Goal: Information Seeking & Learning: Compare options

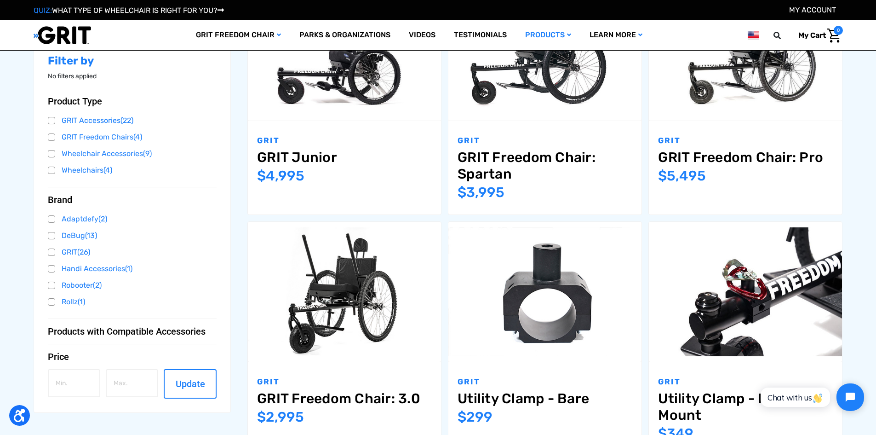
scroll to position [92, 0]
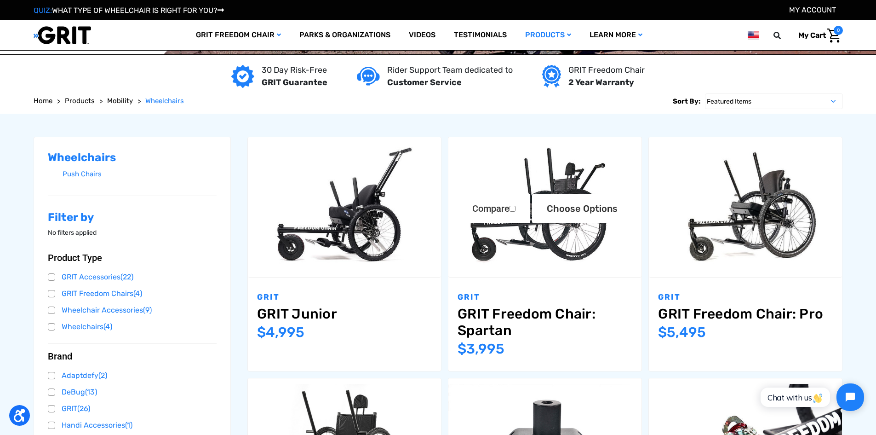
click at [489, 317] on link "GRIT Freedom Chair: Spartan" at bounding box center [545, 321] width 175 height 33
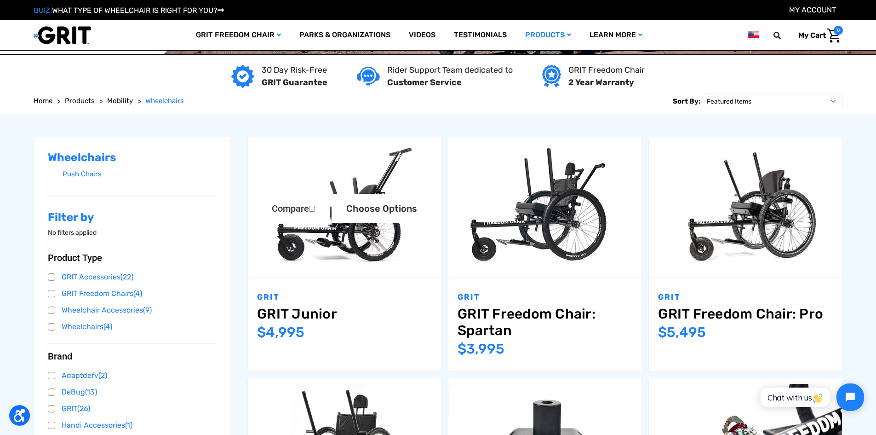
click at [314, 307] on link "GRIT Junior" at bounding box center [344, 313] width 175 height 17
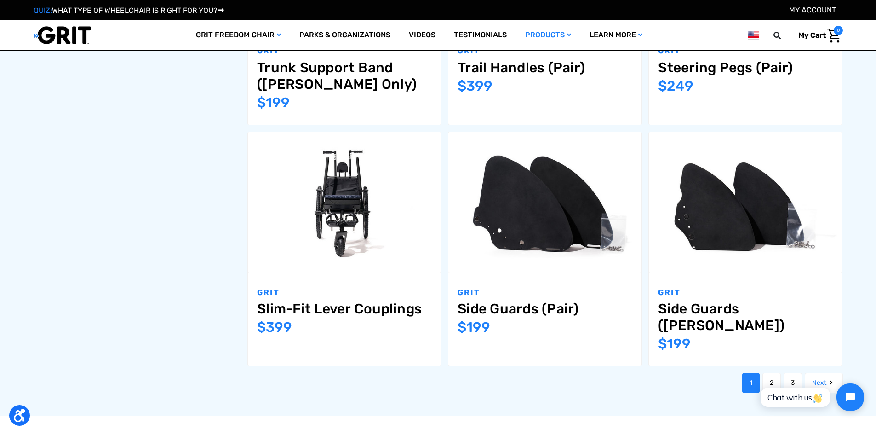
scroll to position [1104, 0]
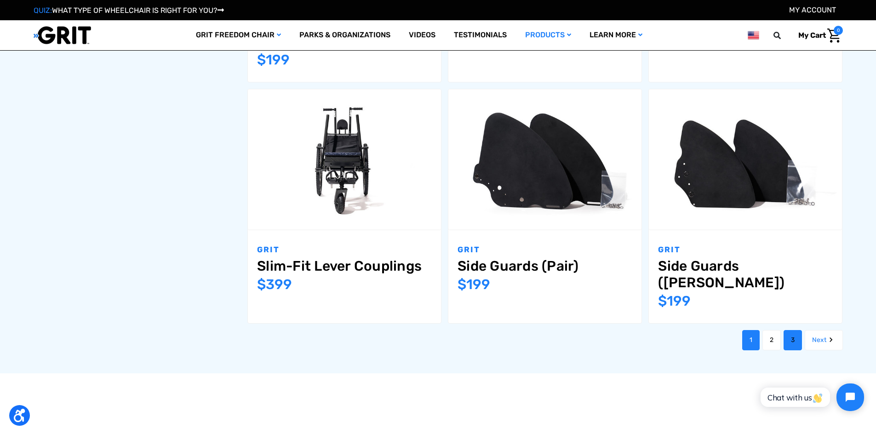
click at [792, 330] on link "3" at bounding box center [793, 340] width 18 height 20
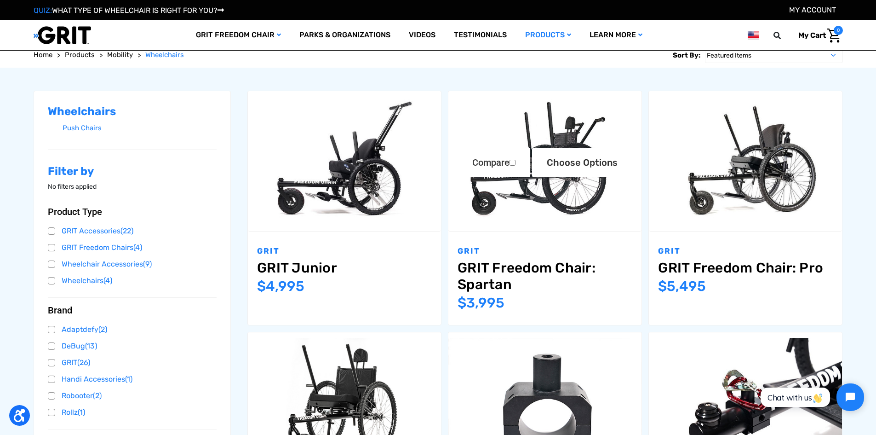
click at [556, 262] on link "GRIT Freedom Chair: Spartan" at bounding box center [545, 275] width 175 height 33
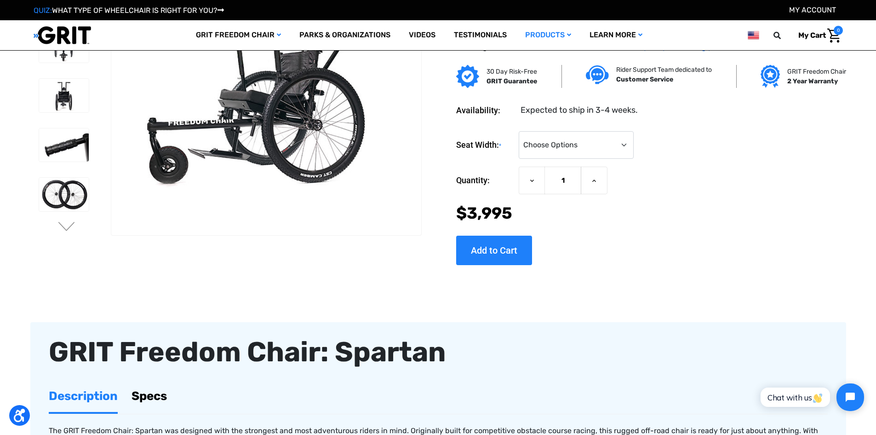
scroll to position [184, 0]
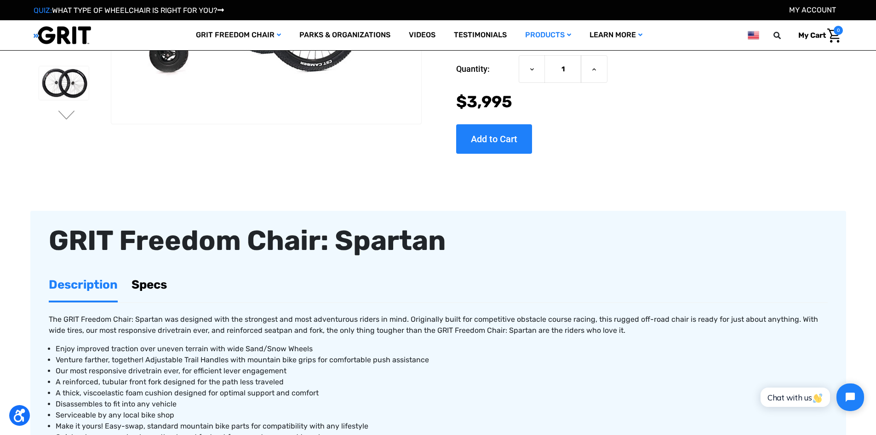
click at [147, 278] on link "Specs" at bounding box center [149, 285] width 35 height 32
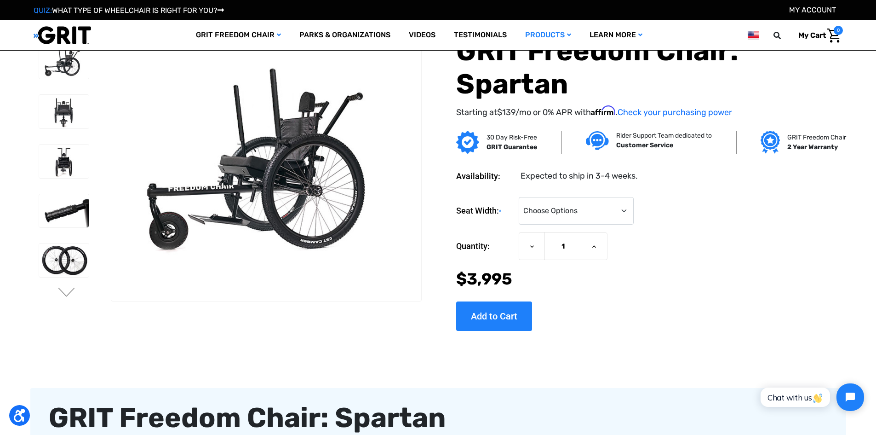
scroll to position [0, 0]
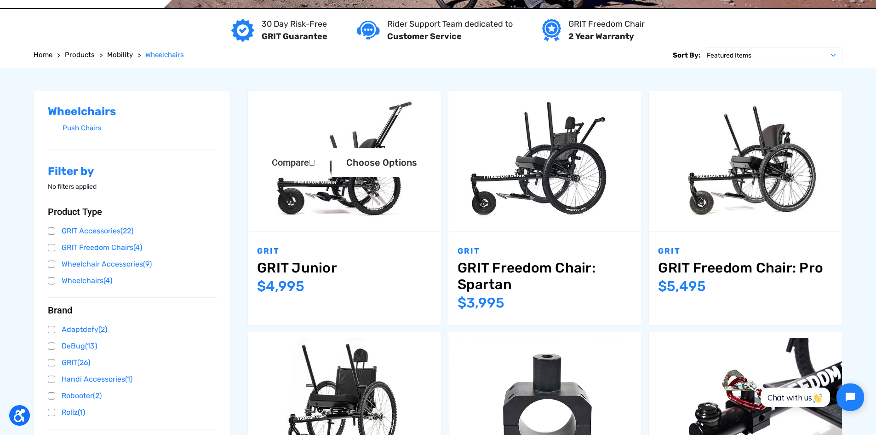
click at [327, 267] on link "GRIT Junior" at bounding box center [344, 267] width 175 height 17
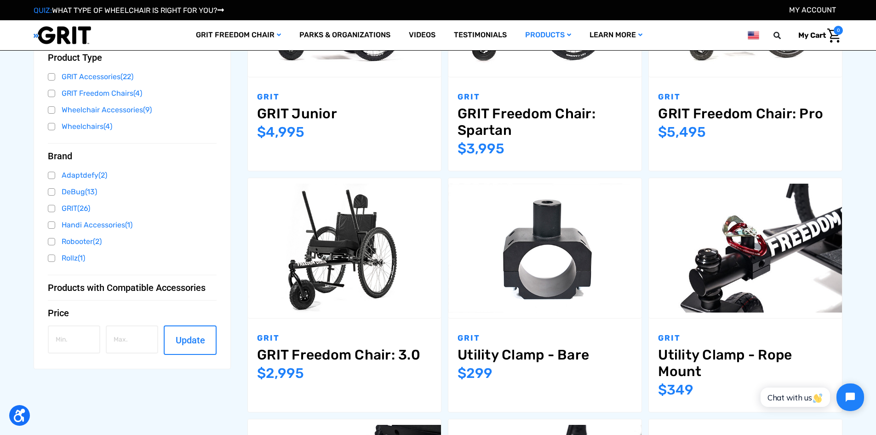
scroll to position [189, 0]
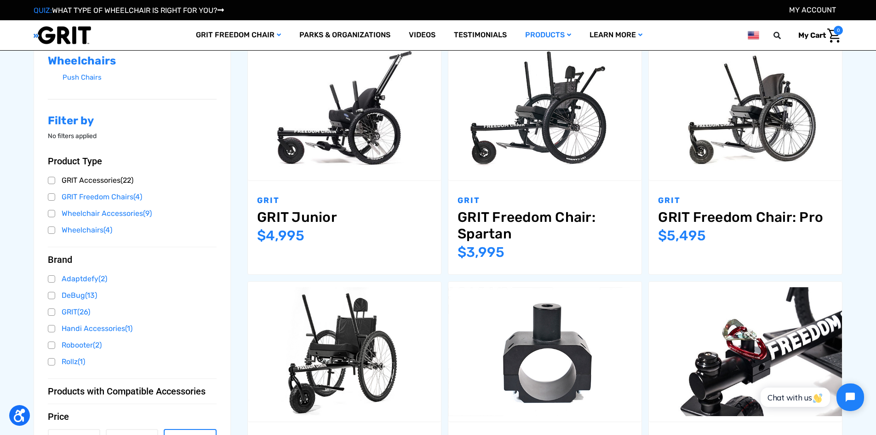
click at [98, 182] on link "GRIT Accessories (22)" at bounding box center [132, 180] width 169 height 14
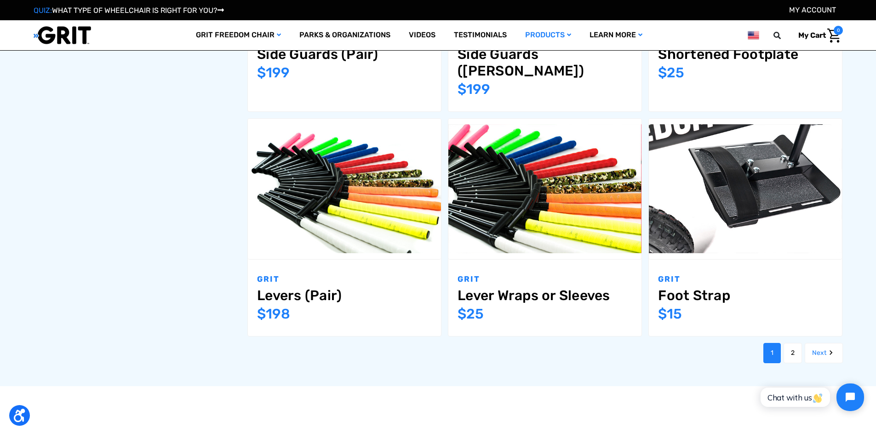
scroll to position [1104, 0]
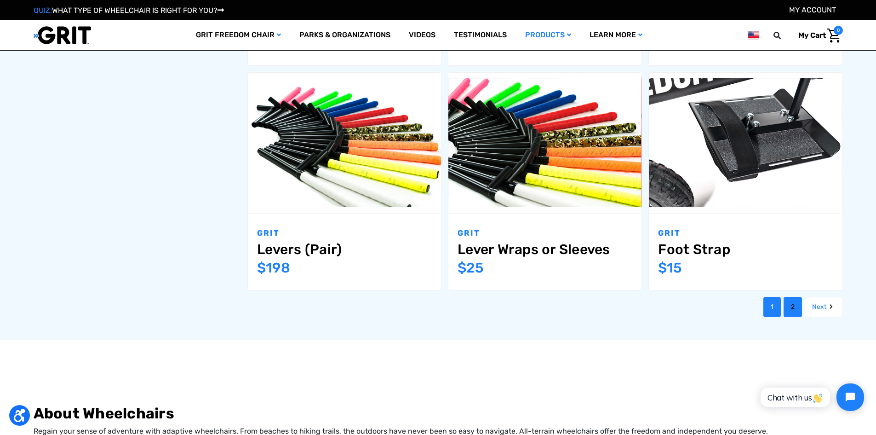
click at [792, 297] on link "2" at bounding box center [793, 307] width 18 height 20
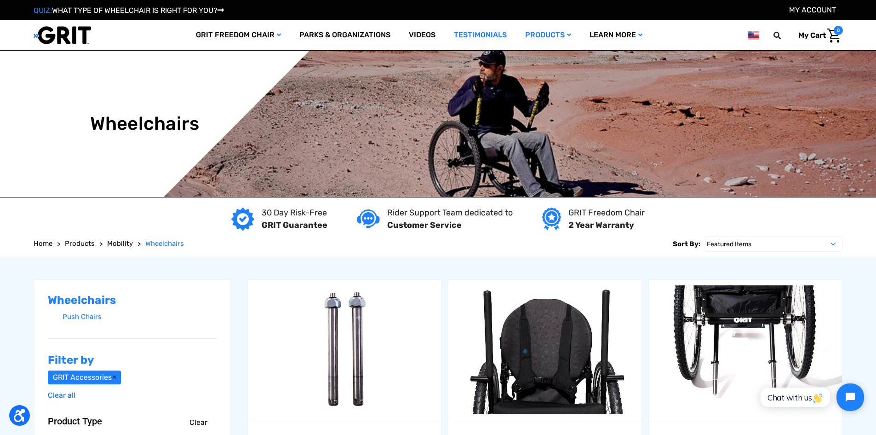
click at [463, 41] on link "Testimonials" at bounding box center [480, 35] width 71 height 30
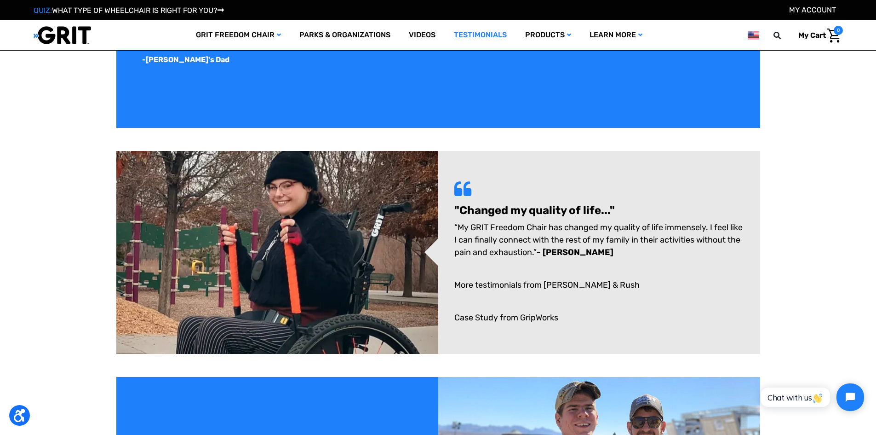
scroll to position [414, 0]
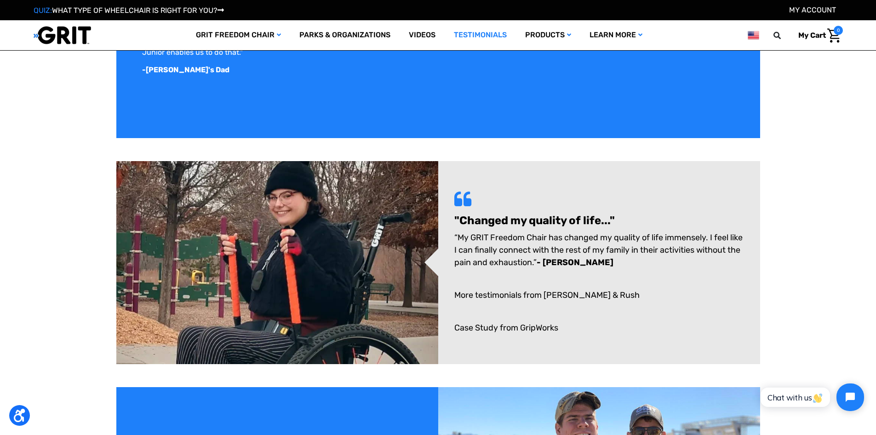
click at [315, 231] on img at bounding box center [277, 262] width 322 height 203
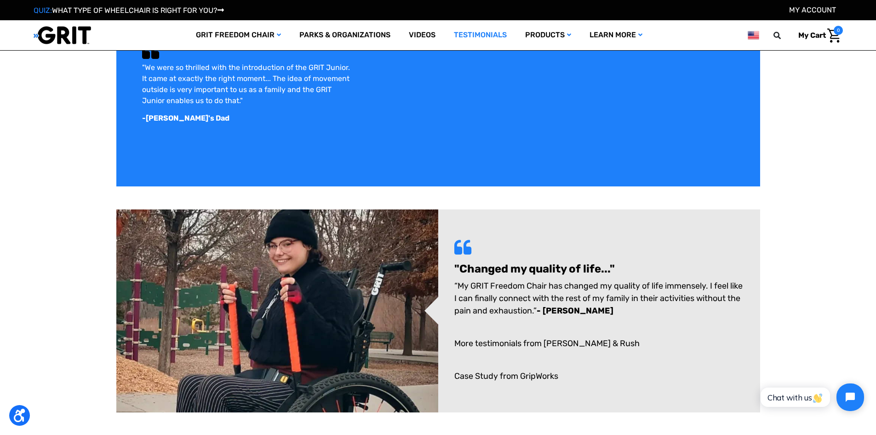
scroll to position [154, 0]
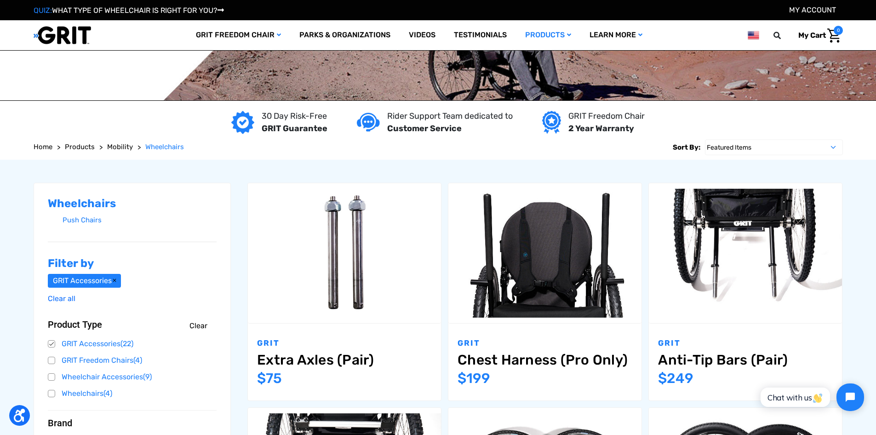
scroll to position [92, 0]
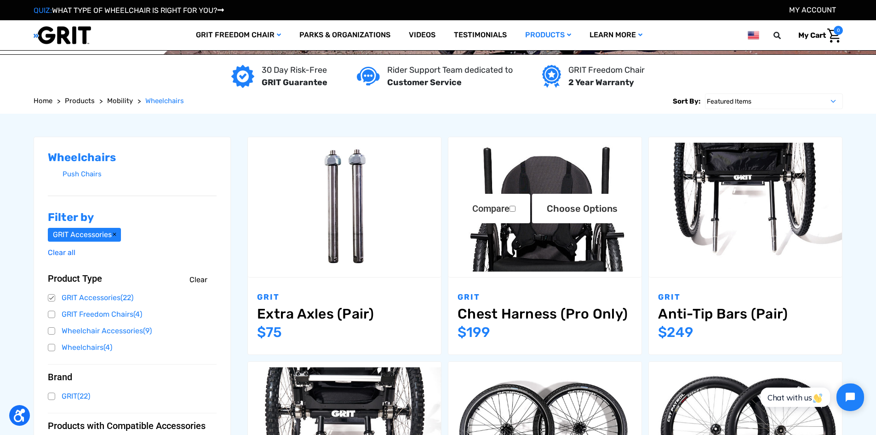
click at [533, 312] on link "Chest Harness (Pro Only)" at bounding box center [545, 313] width 175 height 17
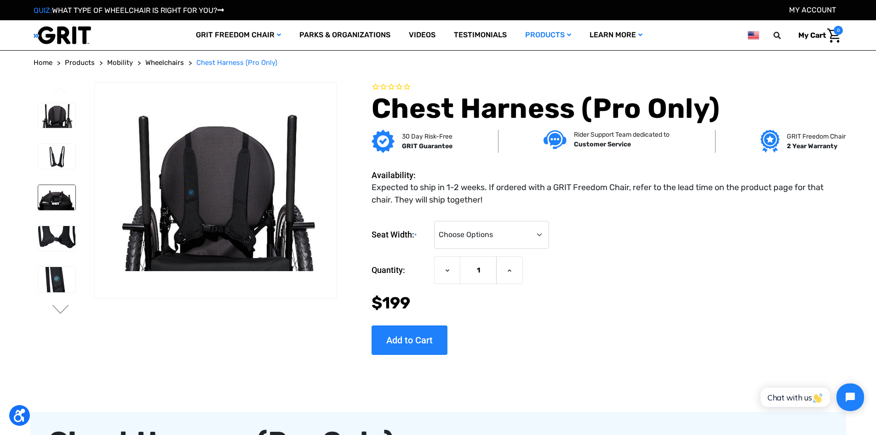
click at [58, 201] on img at bounding box center [56, 197] width 37 height 25
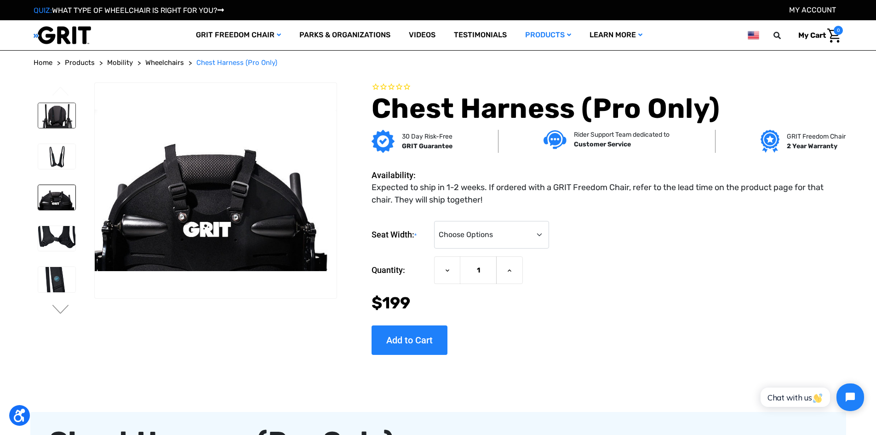
click at [58, 113] on img at bounding box center [56, 115] width 37 height 25
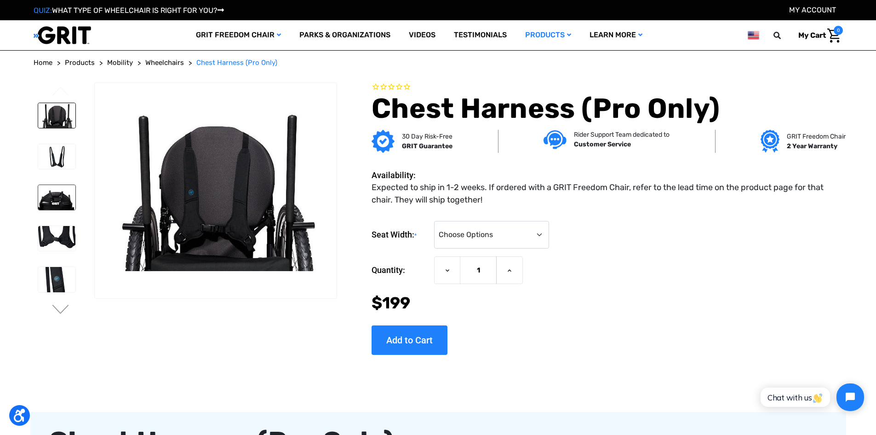
click at [62, 200] on img at bounding box center [56, 197] width 37 height 25
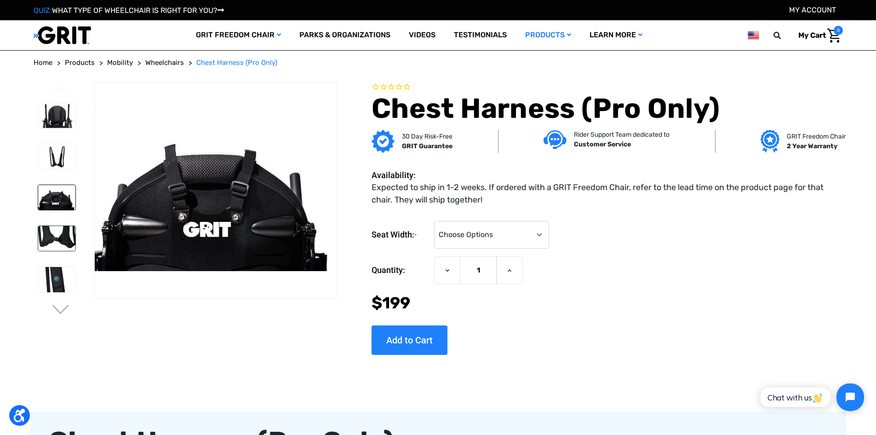
click at [47, 232] on img at bounding box center [56, 238] width 37 height 25
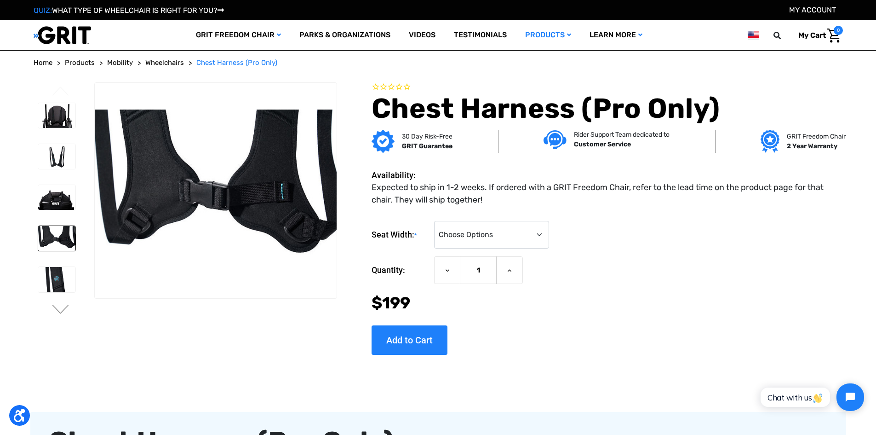
click at [64, 237] on img at bounding box center [56, 238] width 37 height 25
click at [60, 124] on img at bounding box center [56, 115] width 37 height 25
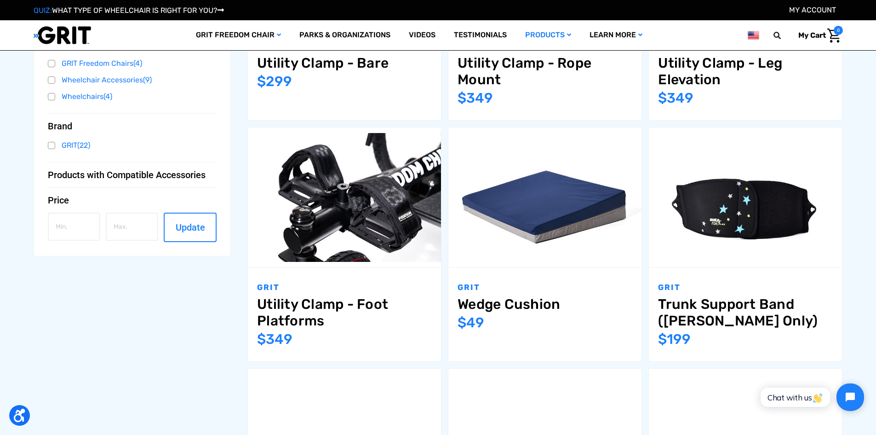
scroll to position [460, 0]
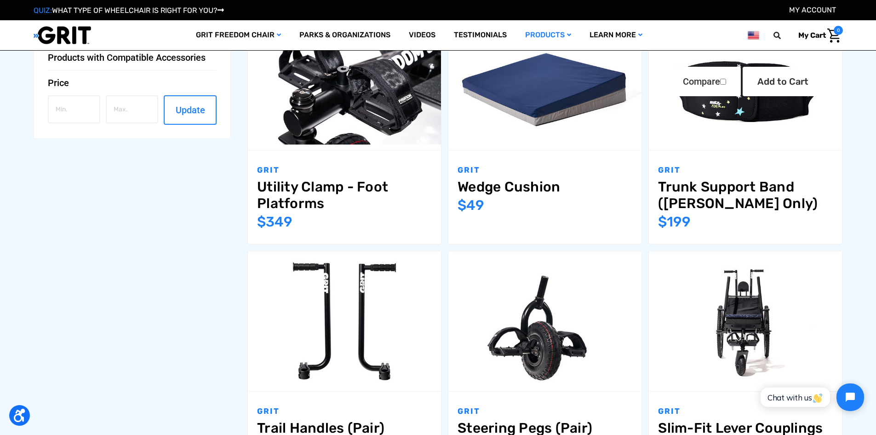
click at [788, 186] on link "Trunk Support Band ([PERSON_NAME] Only)" at bounding box center [745, 194] width 175 height 33
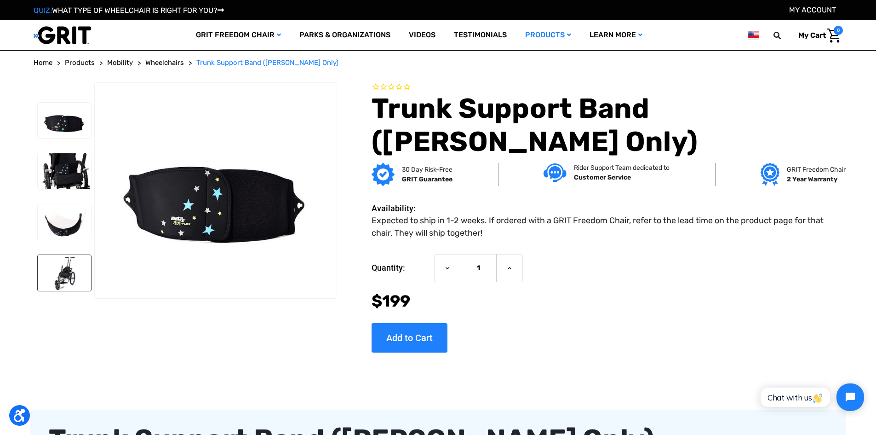
click at [62, 269] on img at bounding box center [64, 273] width 53 height 36
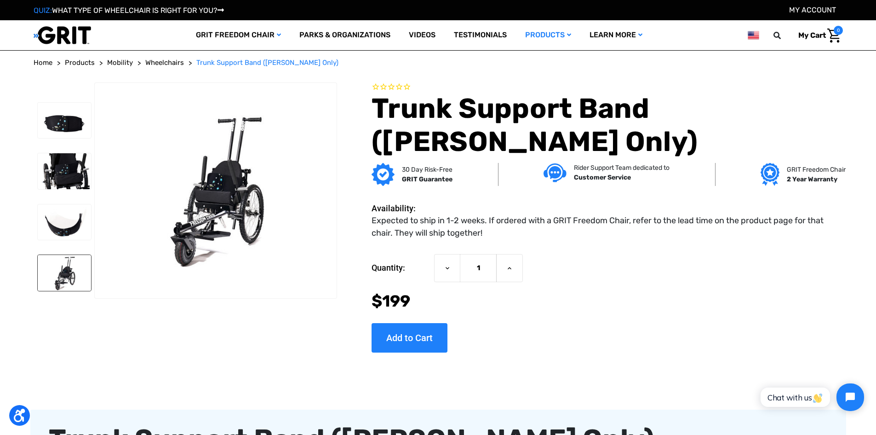
click at [54, 150] on li at bounding box center [64, 171] width 61 height 44
click at [66, 173] on img at bounding box center [64, 171] width 53 height 36
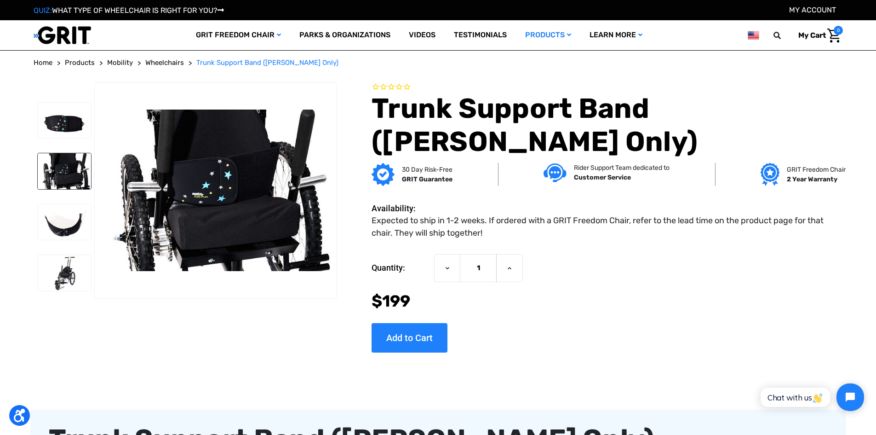
click at [60, 182] on img at bounding box center [64, 171] width 53 height 36
click at [72, 216] on img at bounding box center [64, 222] width 53 height 36
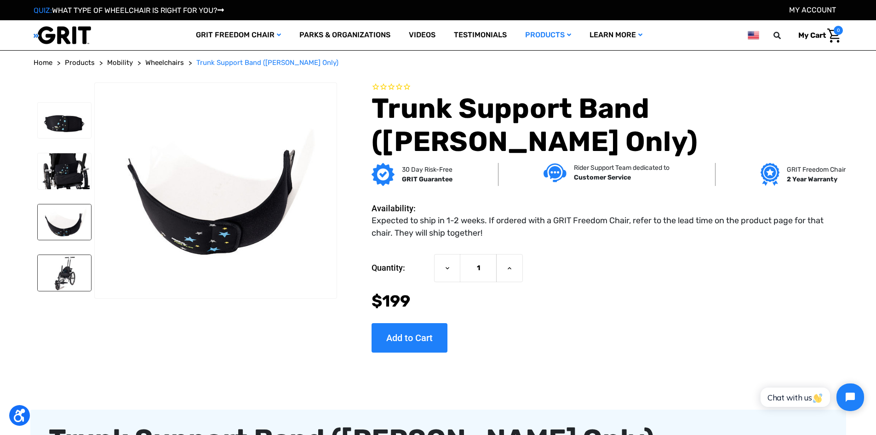
click at [63, 271] on img at bounding box center [64, 273] width 53 height 36
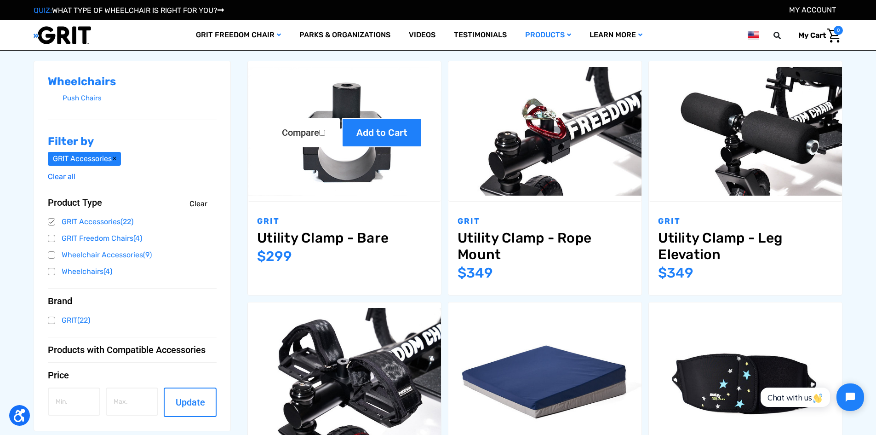
scroll to position [184, 0]
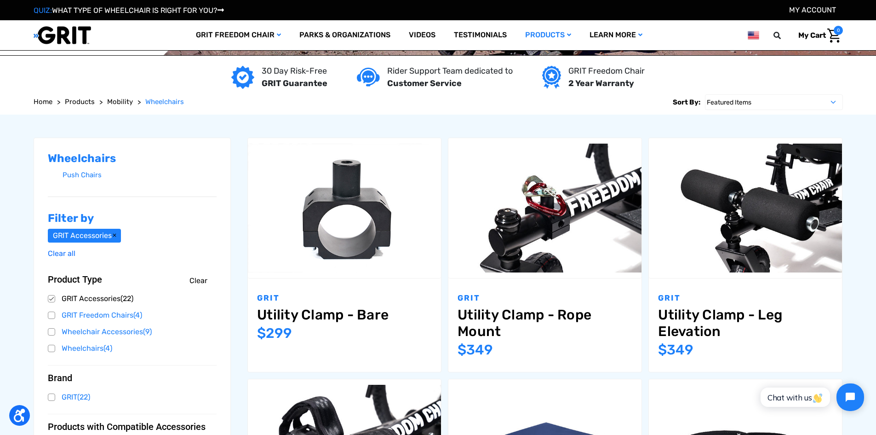
scroll to position [92, 0]
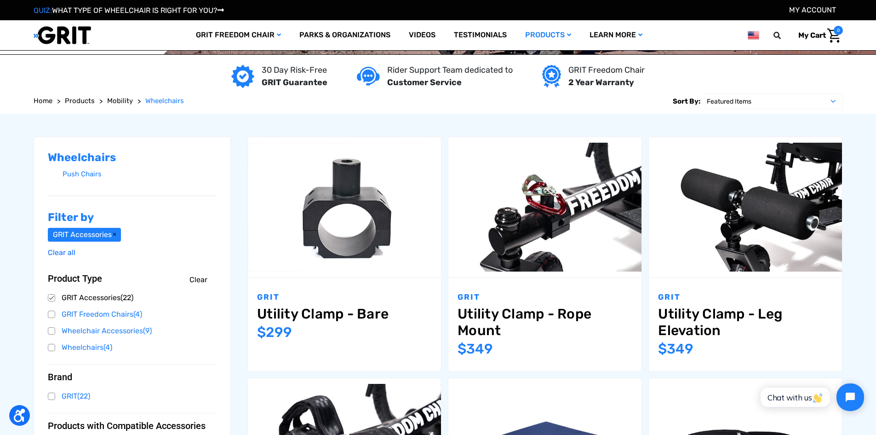
click at [50, 299] on link "GRIT Accessories (22)" at bounding box center [132, 298] width 169 height 14
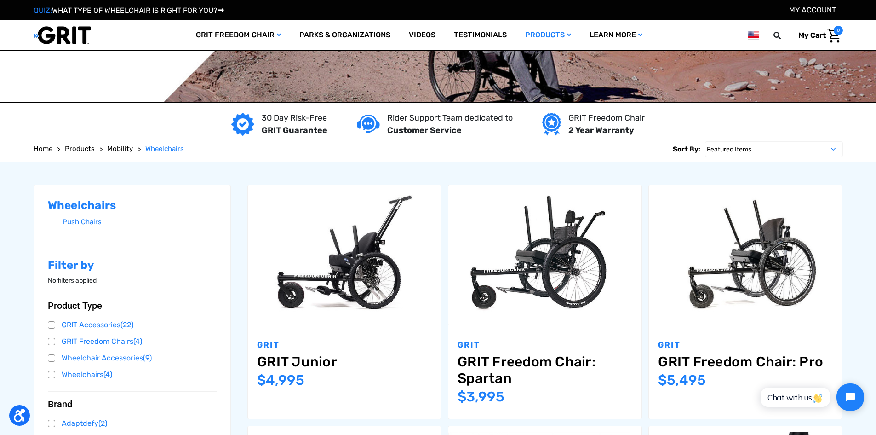
scroll to position [138, 0]
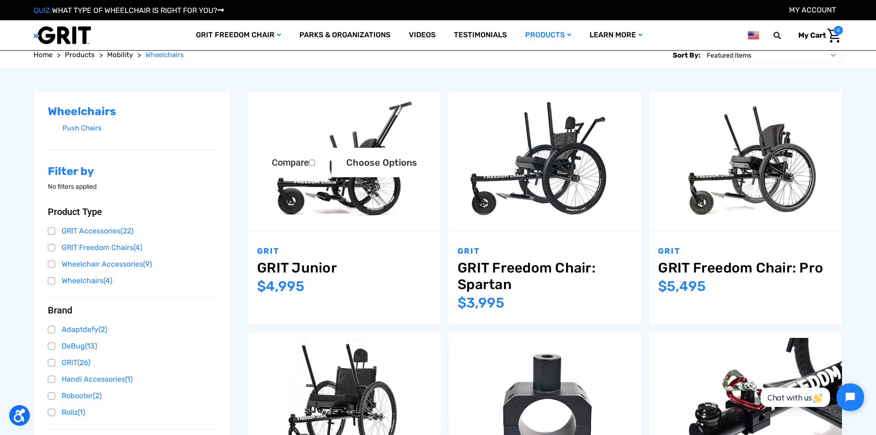
click at [363, 177] on img "GRIT Junior,$4,995.00\a" at bounding box center [344, 161] width 193 height 129
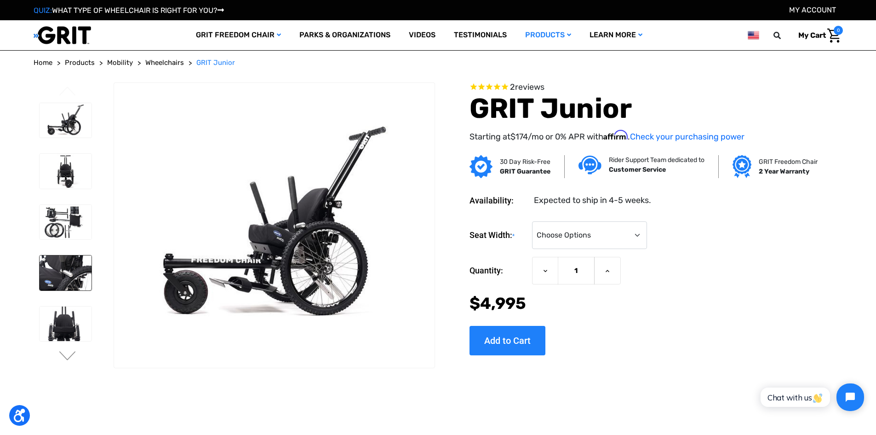
click at [63, 269] on img at bounding box center [66, 272] width 52 height 35
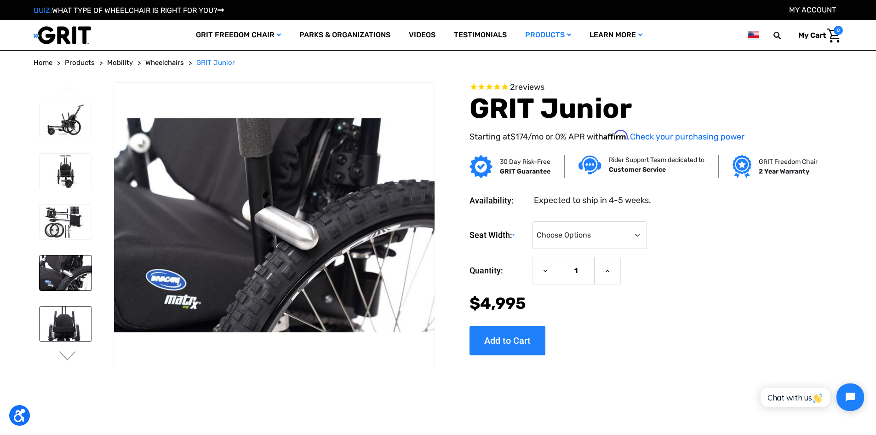
click at [65, 324] on img at bounding box center [66, 323] width 52 height 35
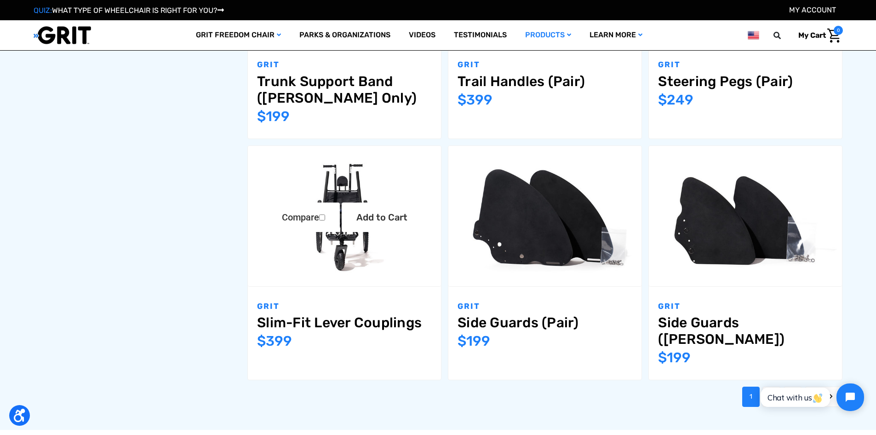
scroll to position [1062, 0]
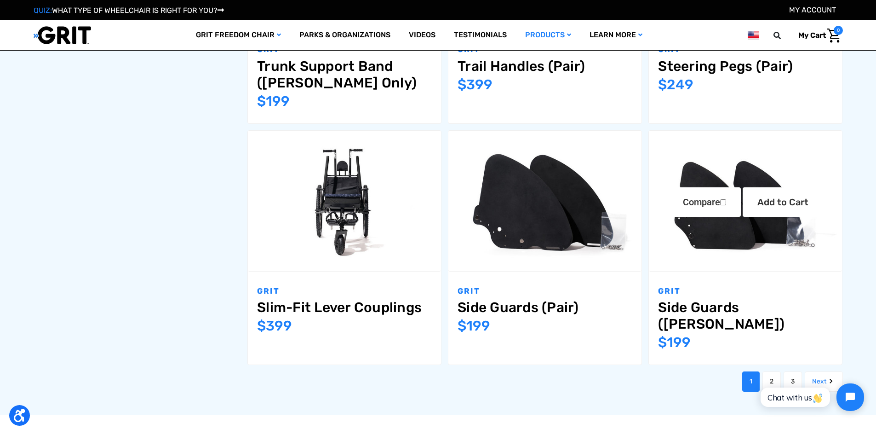
click at [748, 309] on link "Side Guards ([PERSON_NAME])" at bounding box center [745, 315] width 175 height 33
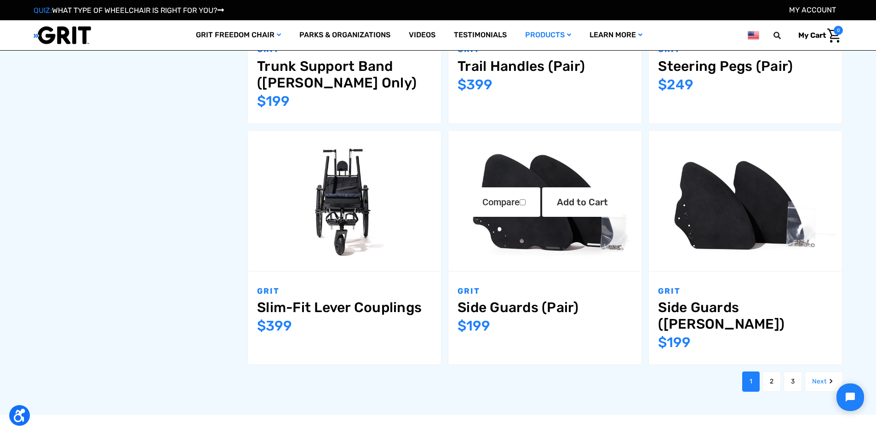
click at [541, 259] on img "Side Guards (Pair),$199.00\a" at bounding box center [544, 200] width 193 height 129
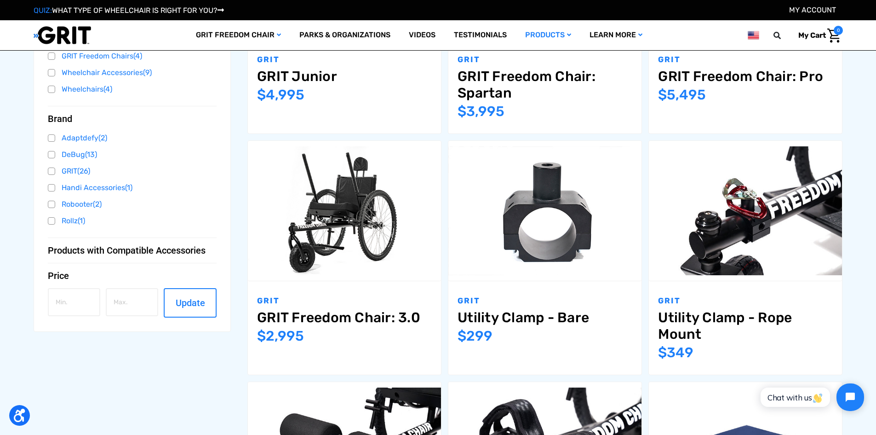
scroll to position [281, 0]
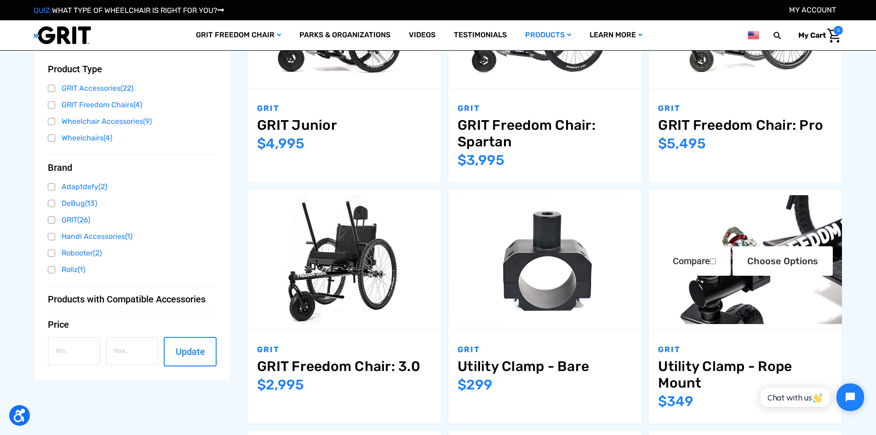
click at [725, 289] on img "Utility Clamp - Rope Mount,$349.00\a" at bounding box center [745, 259] width 193 height 129
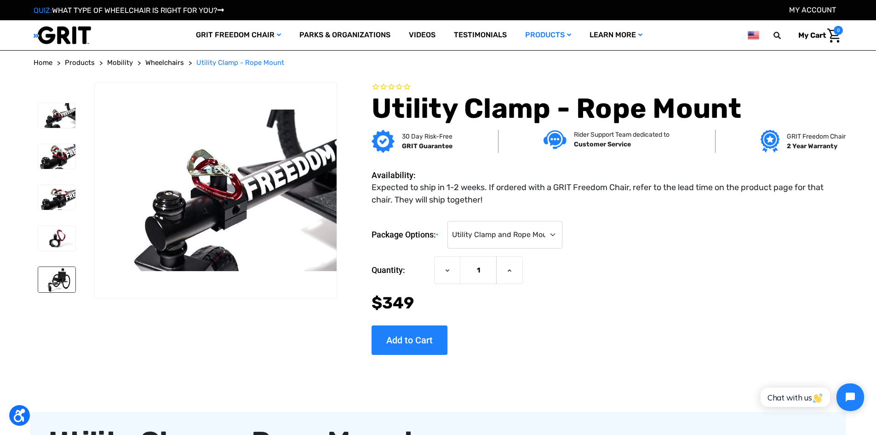
click at [53, 275] on img at bounding box center [56, 279] width 37 height 25
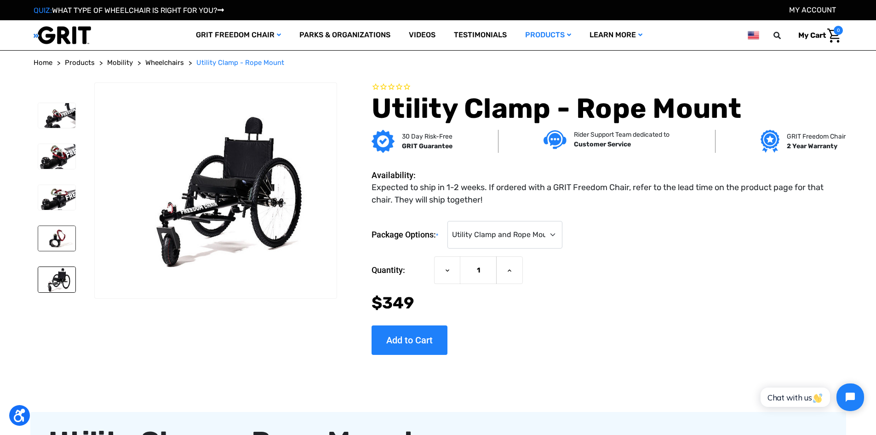
click at [61, 239] on img at bounding box center [56, 238] width 37 height 25
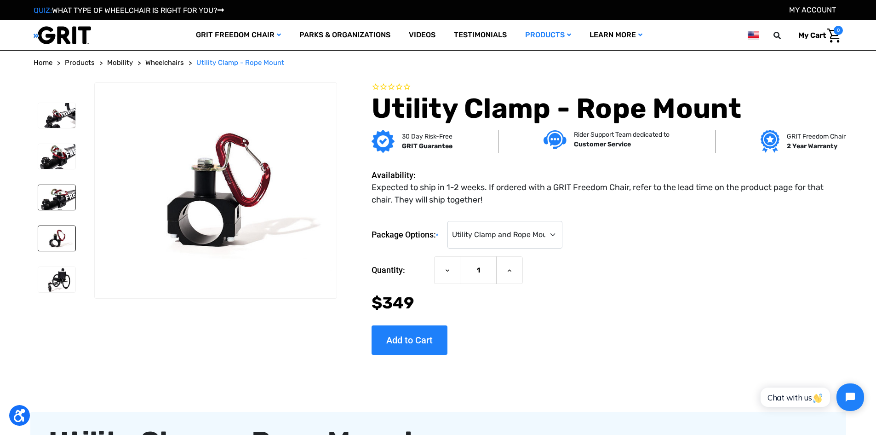
click at [50, 195] on img at bounding box center [56, 197] width 37 height 25
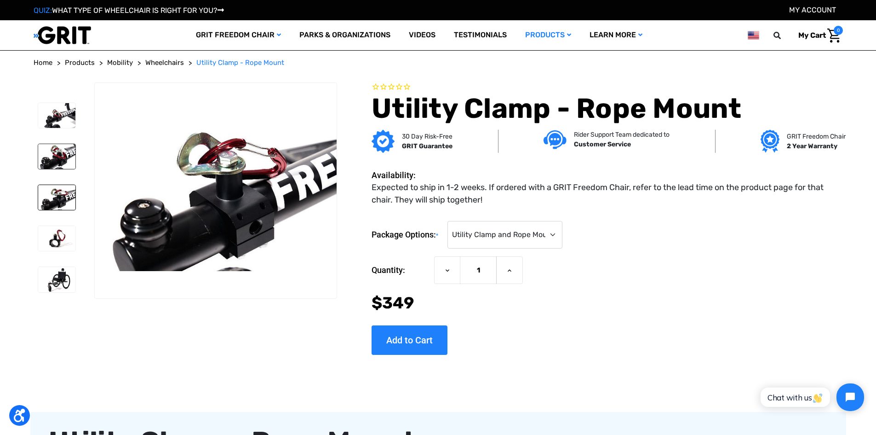
click at [60, 157] on img at bounding box center [56, 156] width 37 height 25
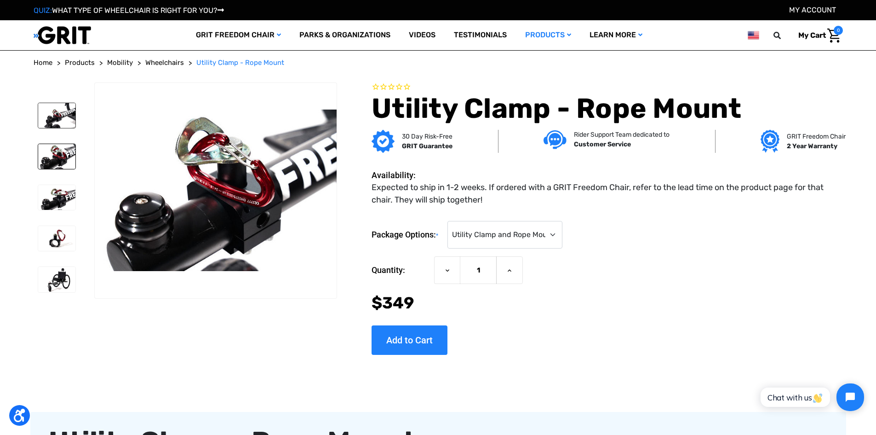
click at [59, 111] on img at bounding box center [56, 115] width 37 height 25
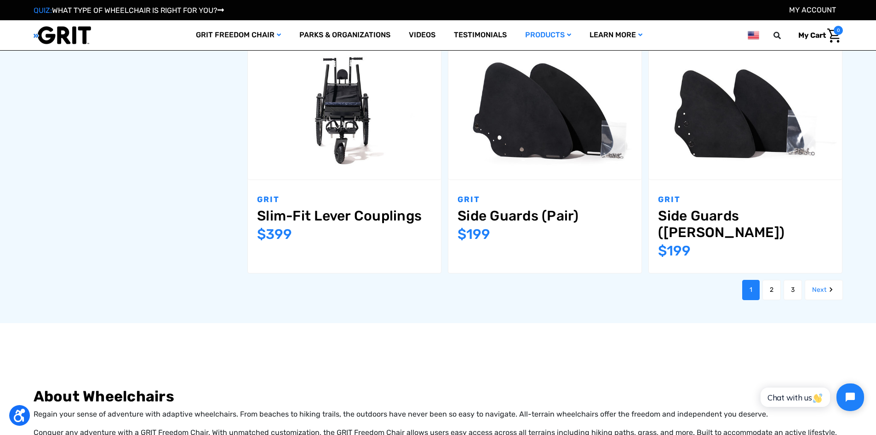
scroll to position [1159, 0]
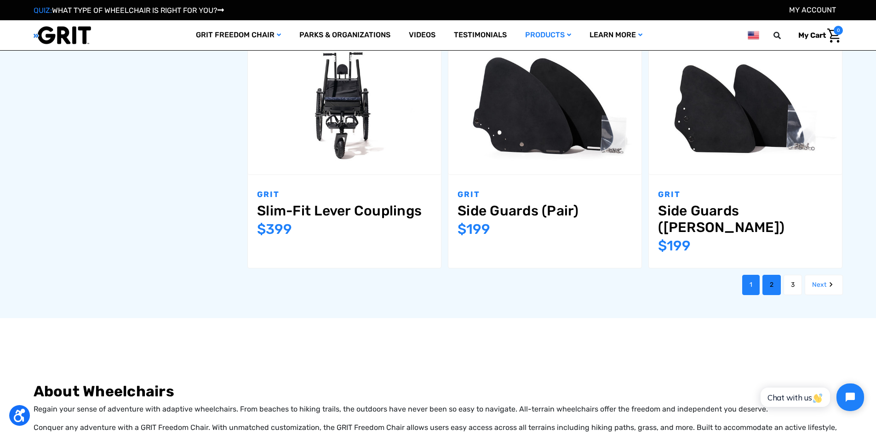
click at [769, 275] on link "2" at bounding box center [771, 285] width 18 height 20
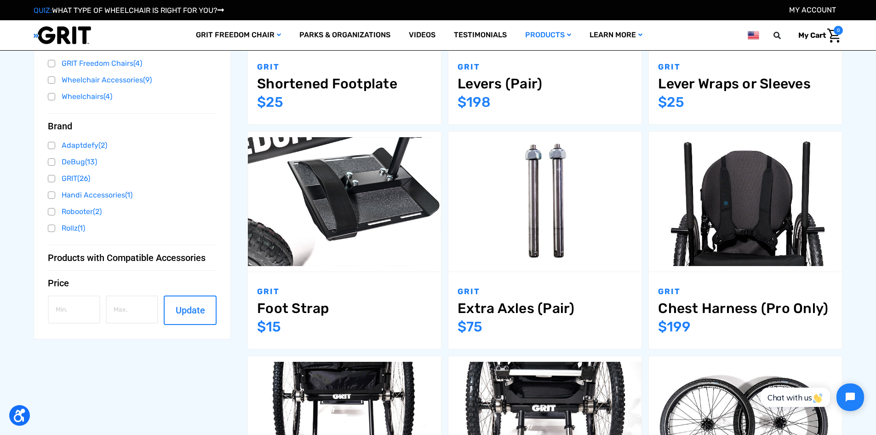
scroll to position [276, 0]
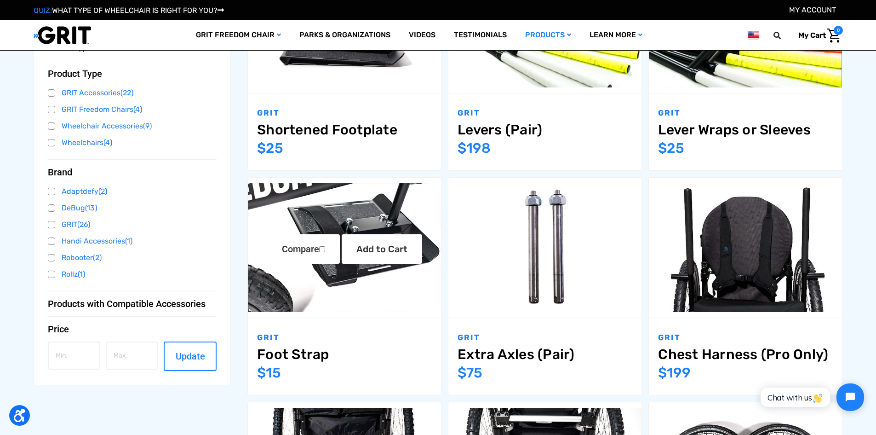
click at [350, 295] on img "Foot Strap,$15.00\a" at bounding box center [344, 247] width 193 height 129
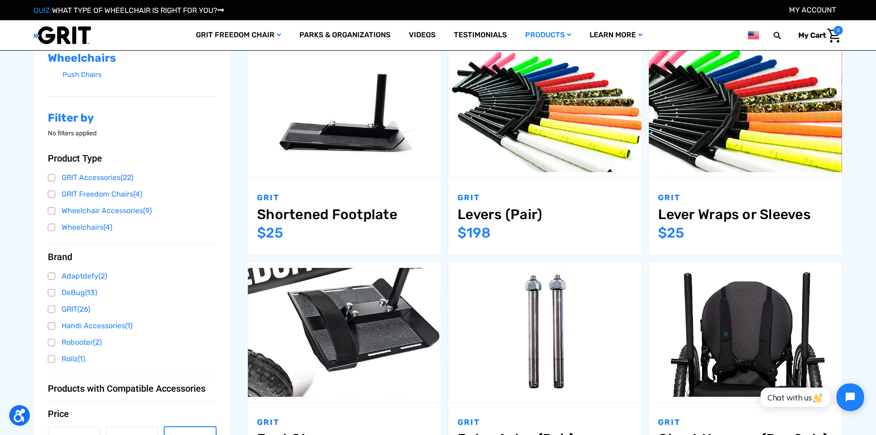
scroll to position [143, 0]
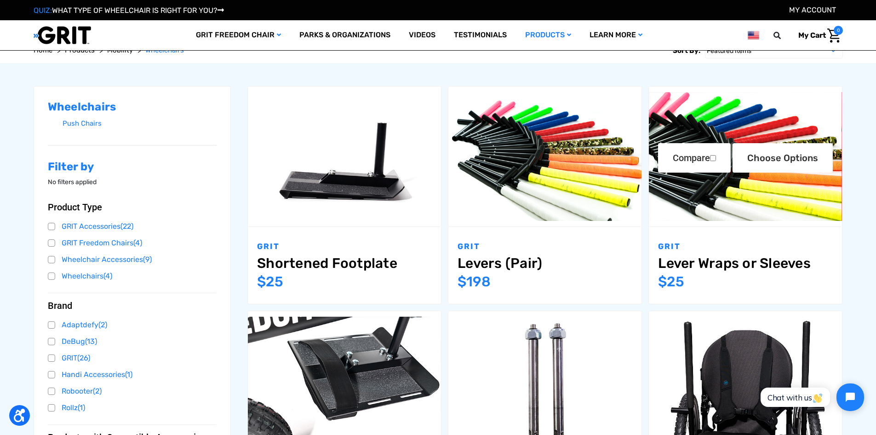
click at [743, 202] on img "Lever Wraps or Sleeves,$25.00\a" at bounding box center [745, 156] width 193 height 129
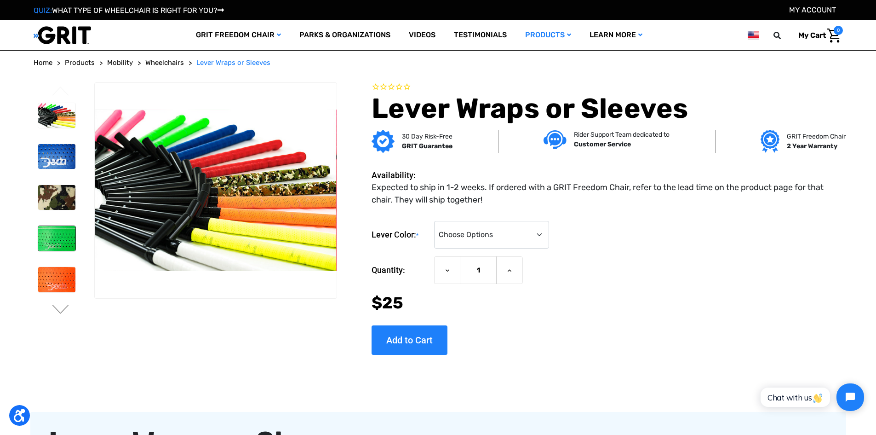
drag, startPoint x: 544, startPoint y: 283, endPoint x: 53, endPoint y: 241, distance: 492.9
click at [53, 241] on img at bounding box center [56, 238] width 37 height 25
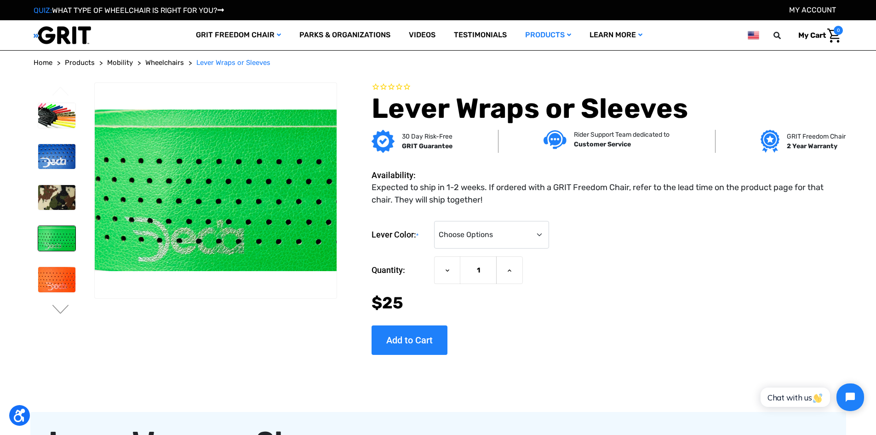
click at [54, 101] on li at bounding box center [57, 115] width 46 height 34
click at [55, 107] on img at bounding box center [56, 115] width 37 height 25
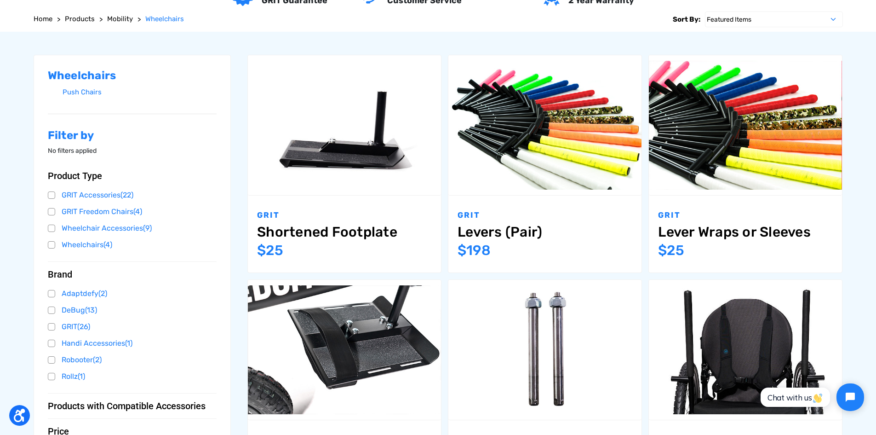
scroll to position [239, 0]
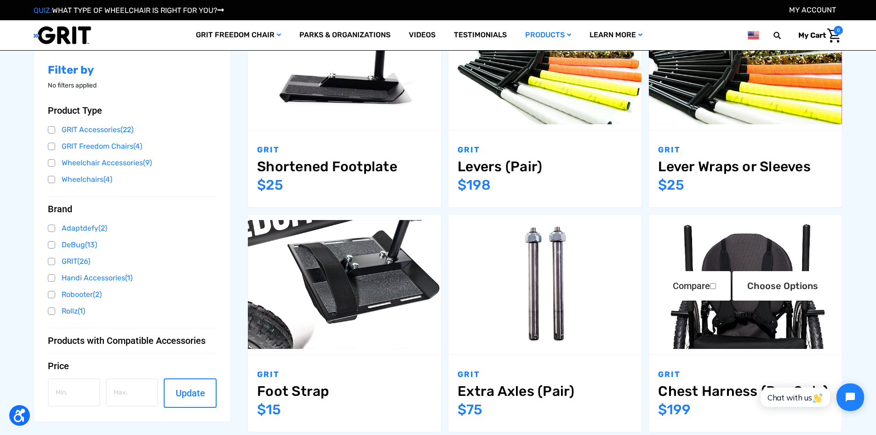
click at [747, 323] on img "Chest Harness (Pro Only),$199.00\a" at bounding box center [745, 284] width 193 height 129
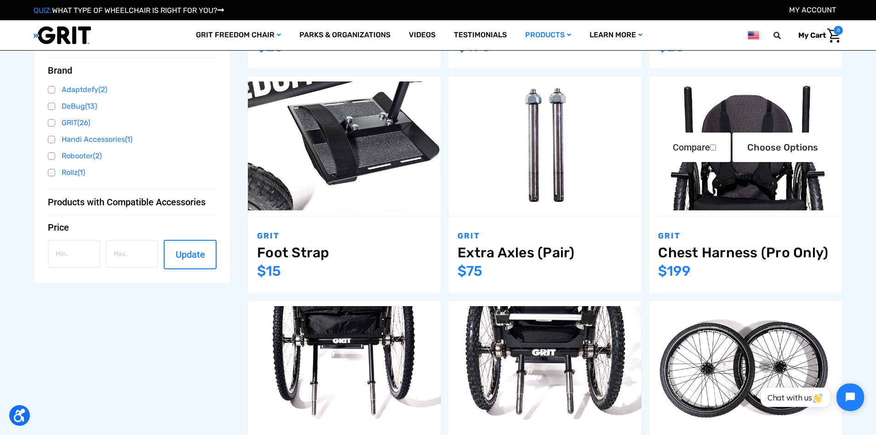
scroll to position [290, 0]
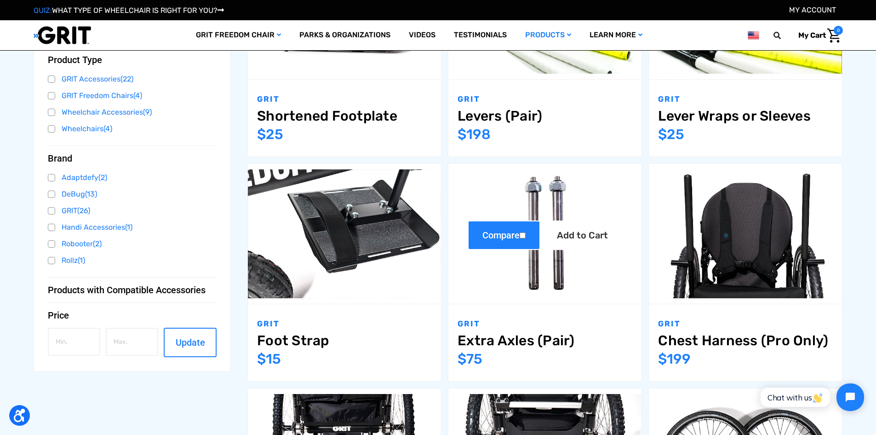
click at [485, 246] on label "Compare" at bounding box center [504, 234] width 73 height 29
click at [520, 238] on input "Compare" at bounding box center [523, 235] width 6 height 6
click at [502, 229] on label "Compare" at bounding box center [504, 234] width 73 height 29
click at [520, 232] on input "Compare" at bounding box center [523, 235] width 6 height 6
checkbox input "false"
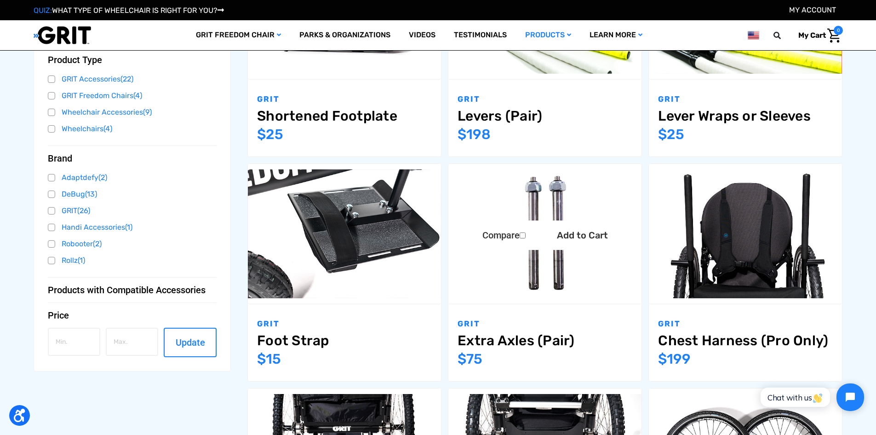
click at [516, 275] on img "Extra Axles (Pair),$75.00\a" at bounding box center [544, 233] width 193 height 129
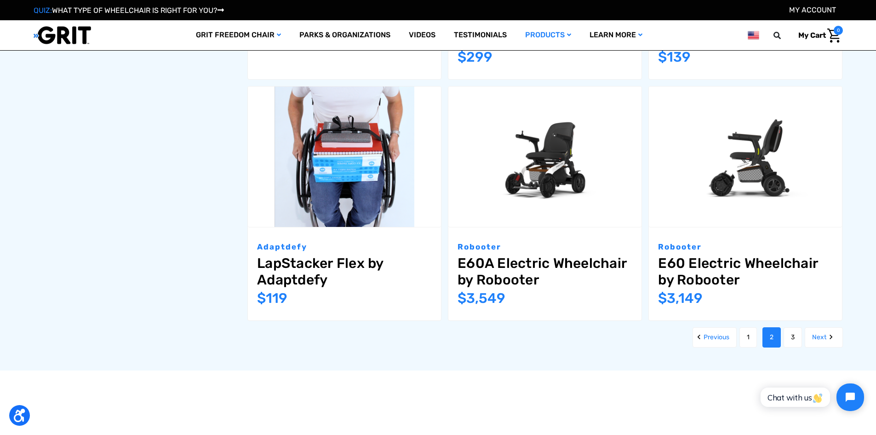
scroll to position [1076, 0]
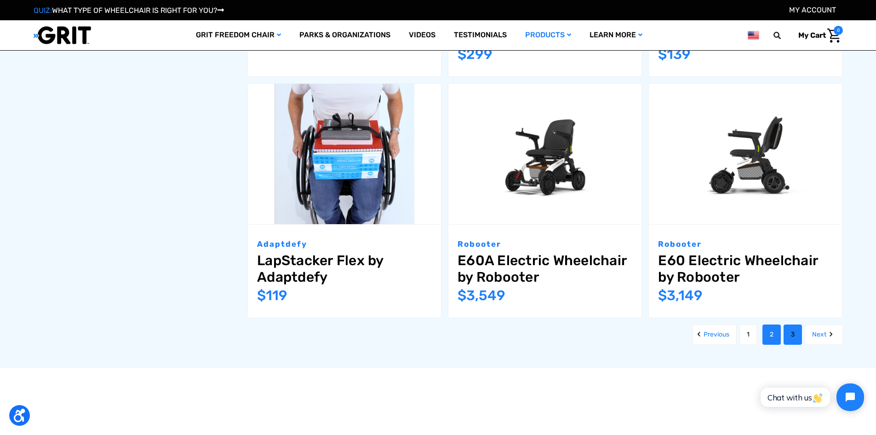
click at [795, 324] on link "3" at bounding box center [793, 334] width 18 height 20
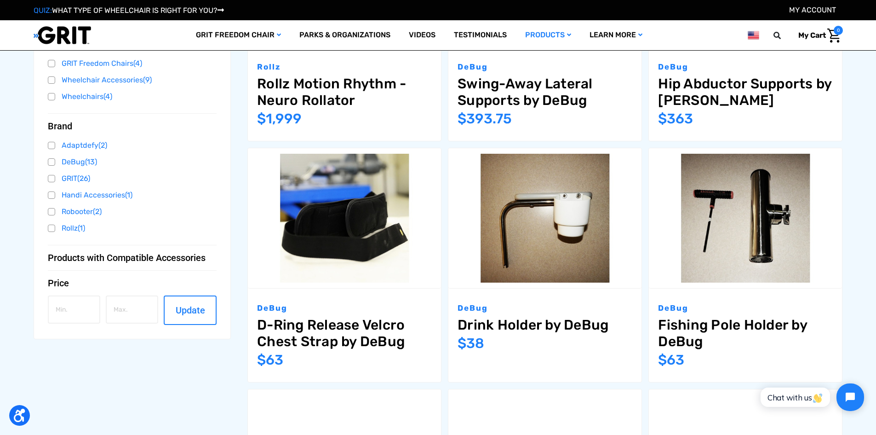
scroll to position [368, 0]
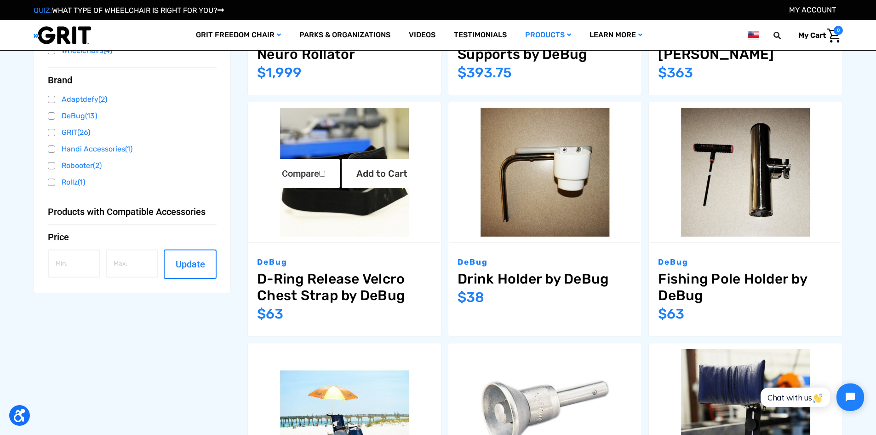
click at [337, 207] on img "D-Ring Release Velcro Chest Strap by DeBug,$63.00\a" at bounding box center [344, 172] width 193 height 129
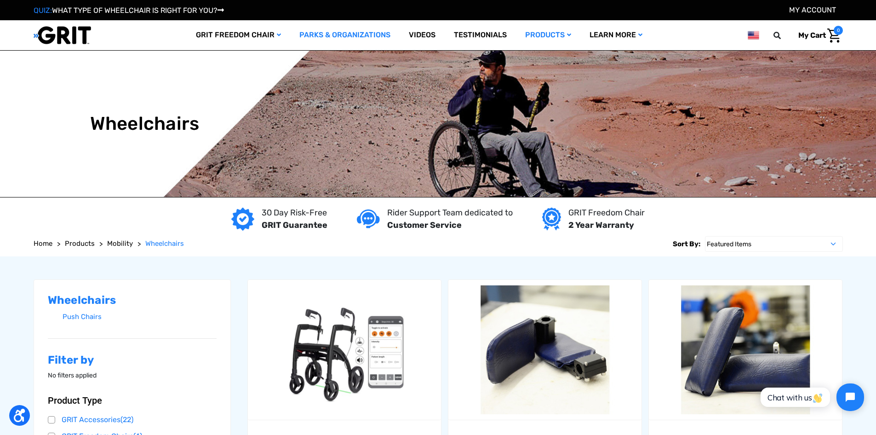
click at [322, 36] on link "Parks & Organizations" at bounding box center [344, 35] width 109 height 30
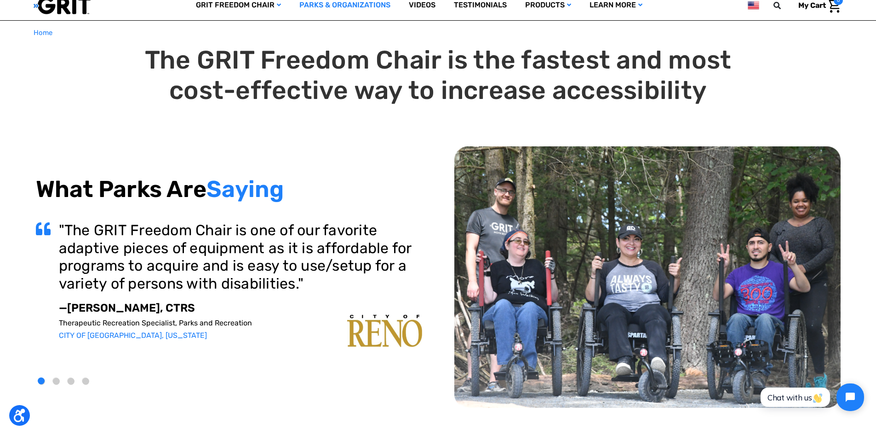
scroll to position [46, 0]
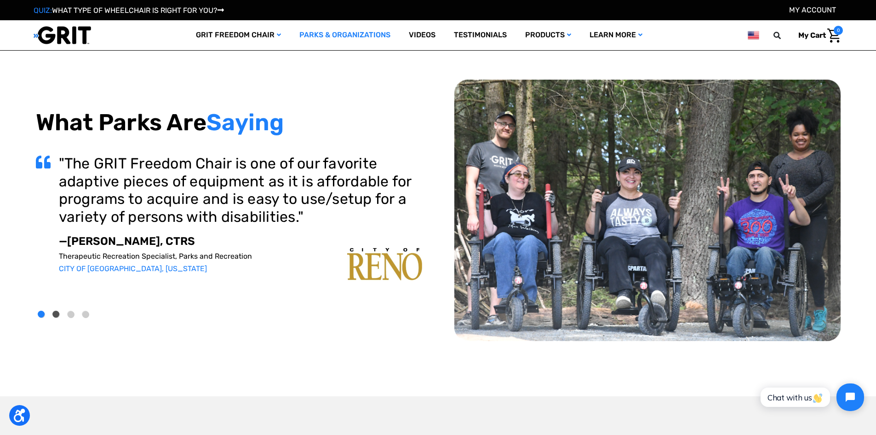
click at [57, 313] on button "2" at bounding box center [56, 314] width 7 height 7
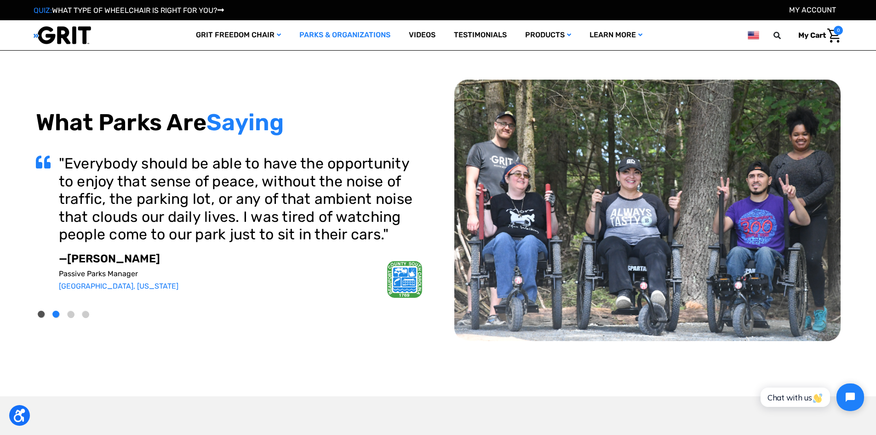
click at [42, 314] on button "1" at bounding box center [41, 314] width 7 height 7
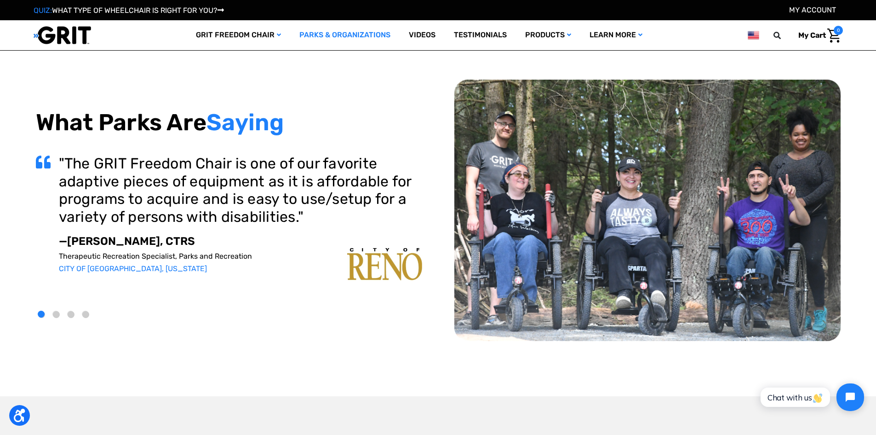
click at [53, 318] on li "2" at bounding box center [58, 313] width 15 height 15
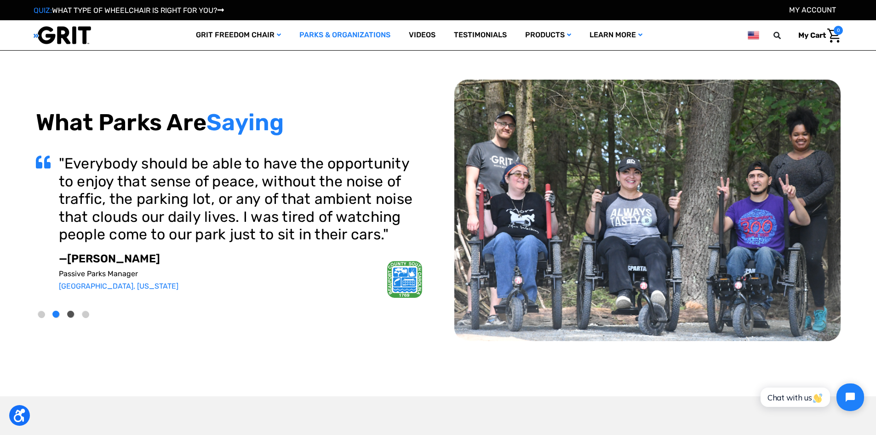
click at [71, 313] on button "3" at bounding box center [71, 314] width 7 height 7
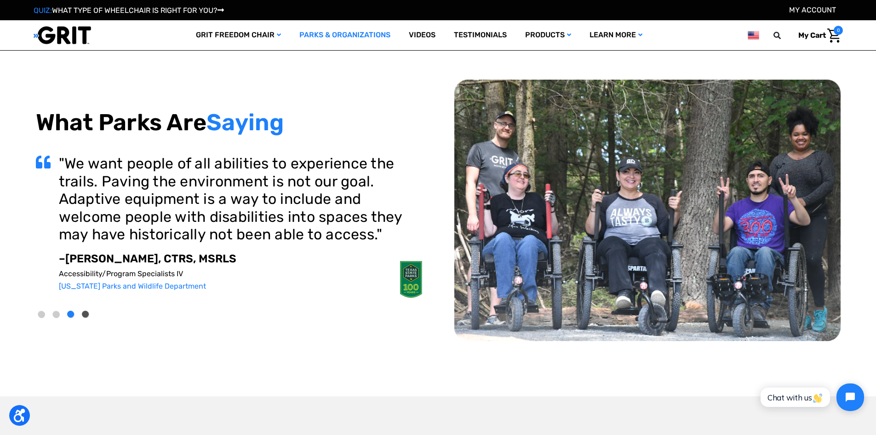
click at [85, 314] on button "4" at bounding box center [85, 314] width 7 height 7
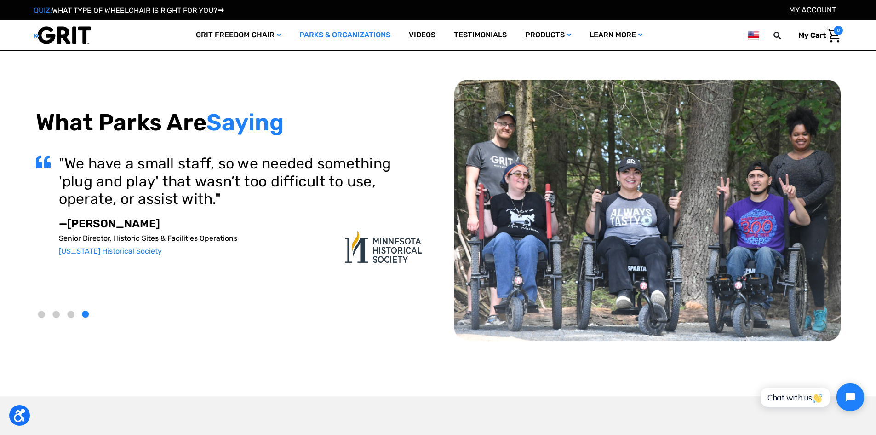
scroll to position [0, 0]
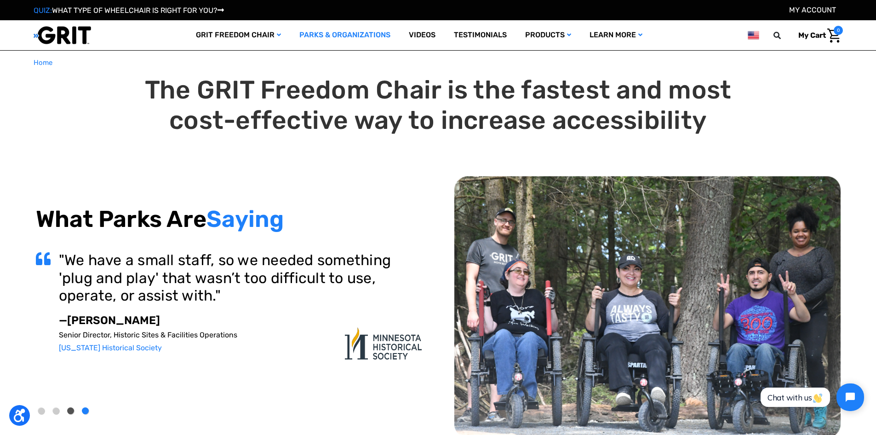
click at [69, 411] on button "3" at bounding box center [71, 410] width 7 height 7
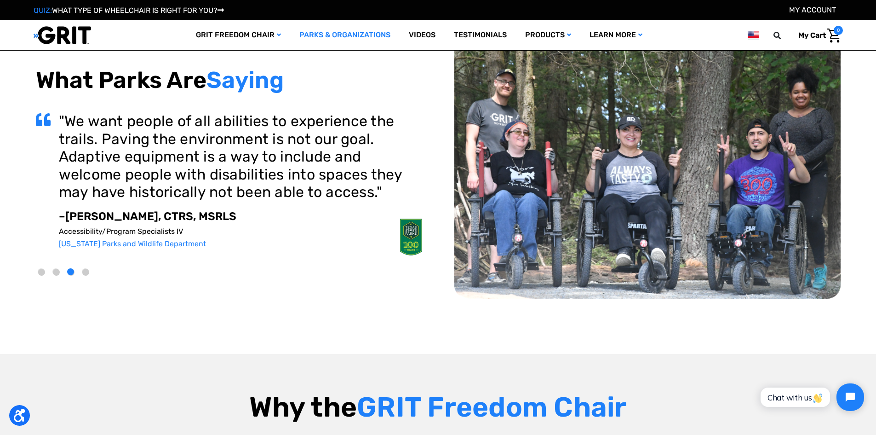
scroll to position [92, 0]
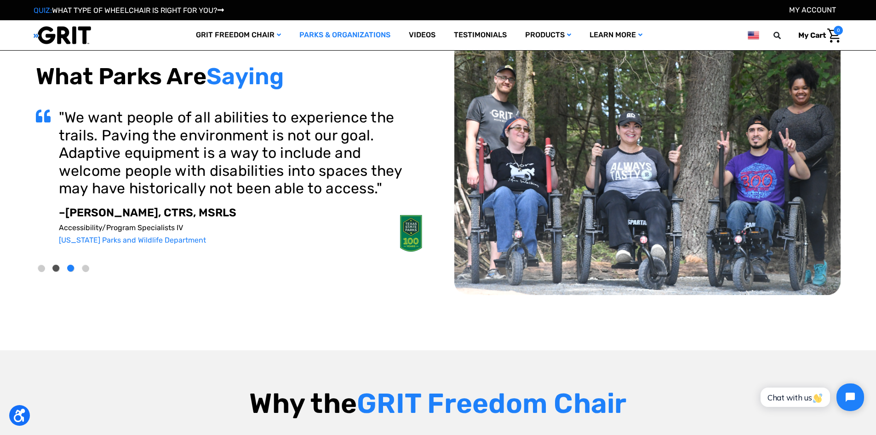
click at [54, 269] on button "2" at bounding box center [56, 268] width 7 height 7
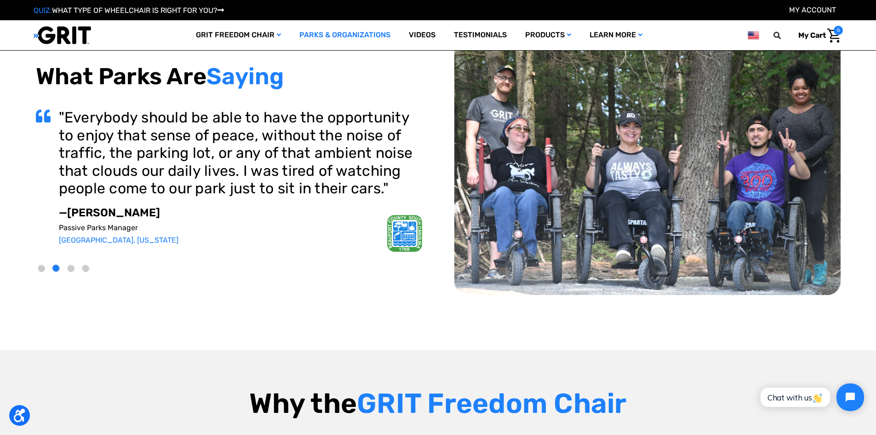
scroll to position [46, 0]
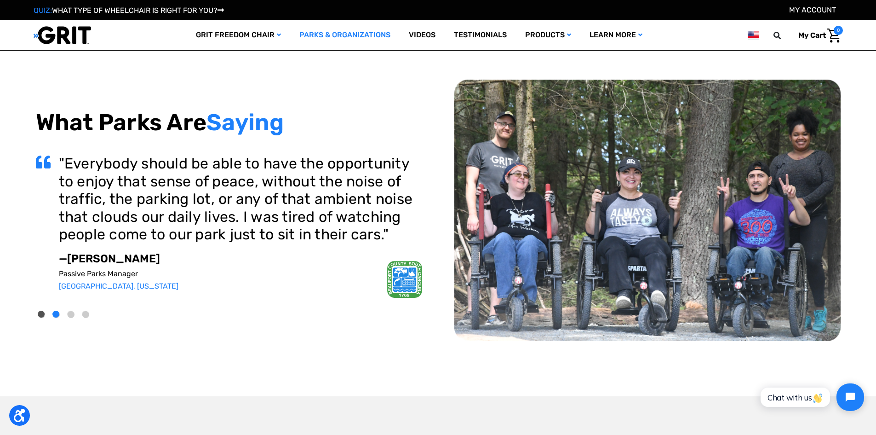
click at [43, 314] on button "1" at bounding box center [41, 314] width 7 height 7
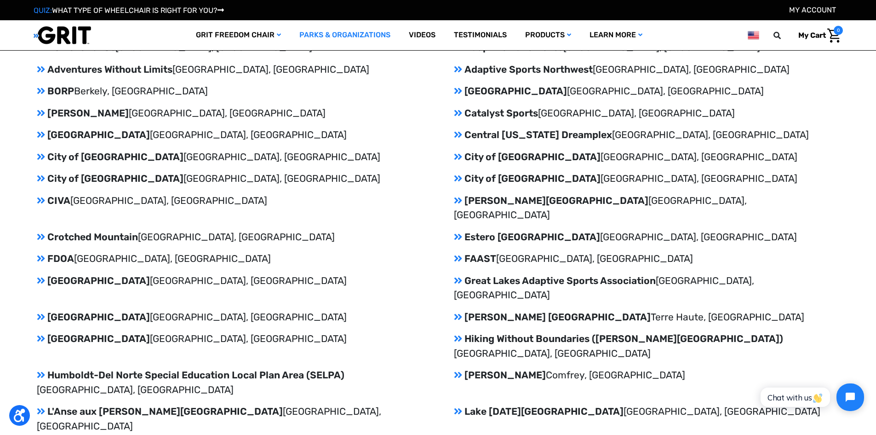
scroll to position [1058, 0]
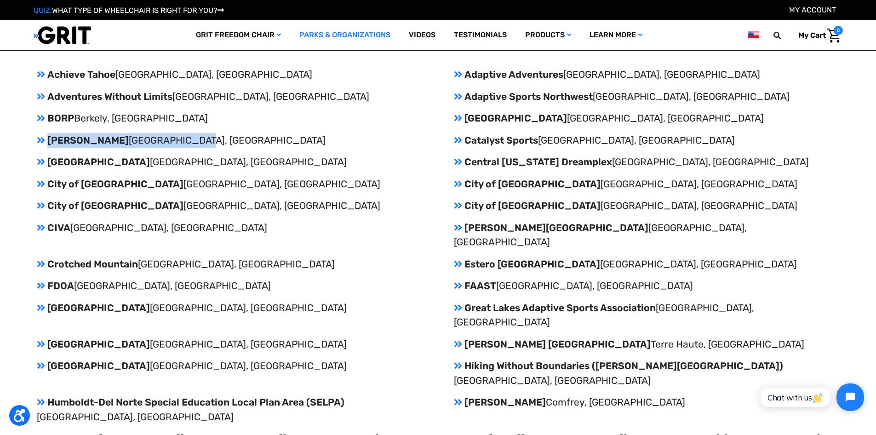
drag, startPoint x: 49, startPoint y: 139, endPoint x: 189, endPoint y: 137, distance: 139.8
click at [169, 142] on p "Camp Joy Clarksville, OH" at bounding box center [229, 140] width 385 height 15
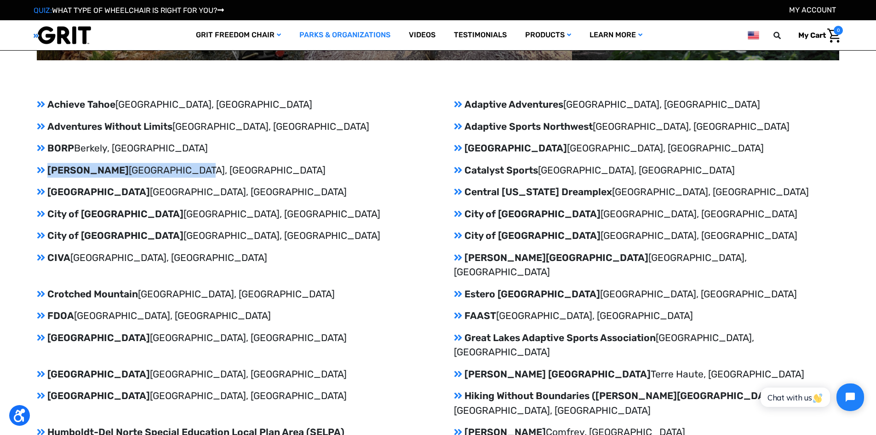
scroll to position [1012, 0]
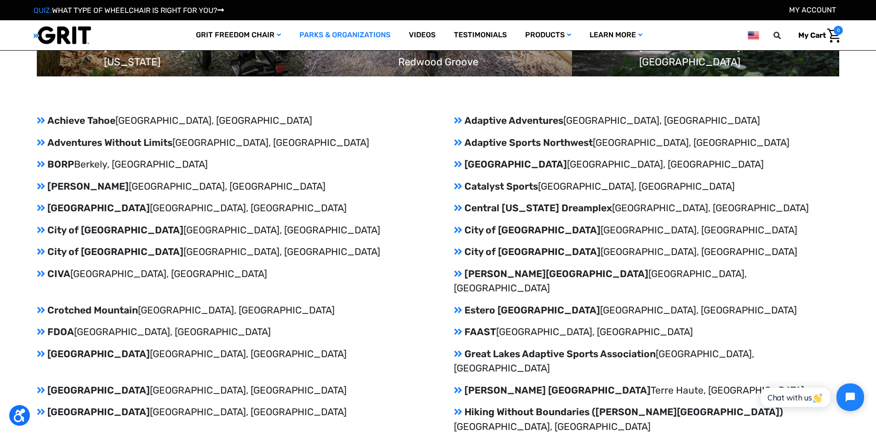
click at [42, 185] on icon at bounding box center [41, 186] width 8 height 10
drag, startPoint x: 46, startPoint y: 185, endPoint x: 170, endPoint y: 181, distance: 123.3
click at [170, 181] on p "Camp Joy Clarksville, OH" at bounding box center [229, 186] width 385 height 15
click at [352, 212] on p "Cedar Hill State Park Cedar Hill, TX" at bounding box center [229, 207] width 385 height 15
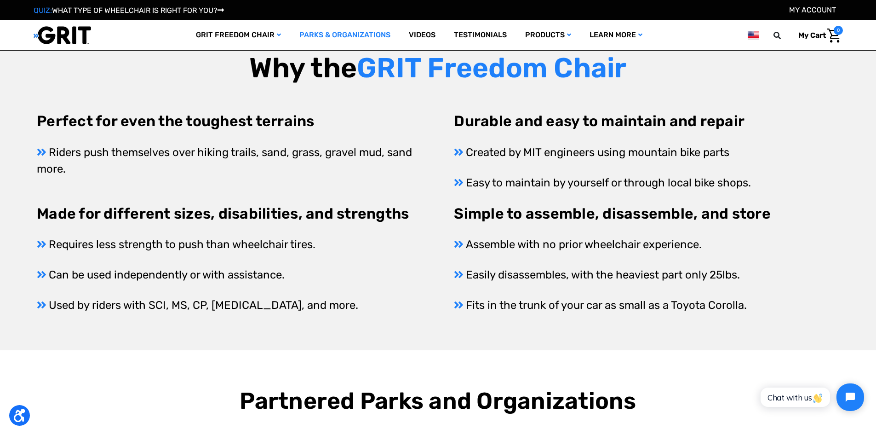
scroll to position [435, 0]
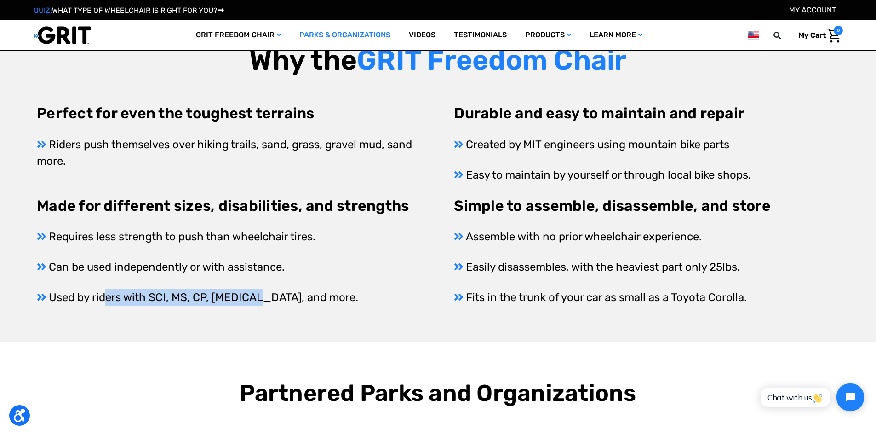
drag, startPoint x: 103, startPoint y: 297, endPoint x: 250, endPoint y: 312, distance: 147.4
click at [250, 312] on div "Why the GRIT Freedom Chair Perfect for even the toughest terrains Riders push t…" at bounding box center [438, 174] width 876 height 335
click at [332, 305] on p "Used by riders with SCI, MS, CP, arthritis, and more." at bounding box center [229, 297] width 385 height 17
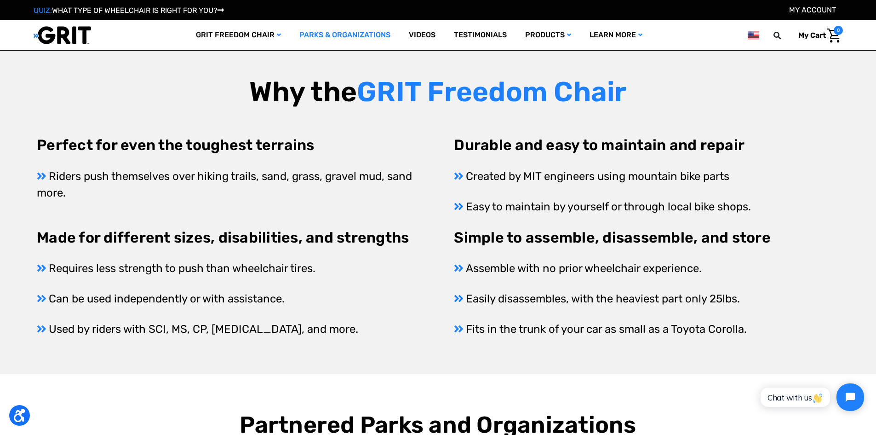
scroll to position [389, 0]
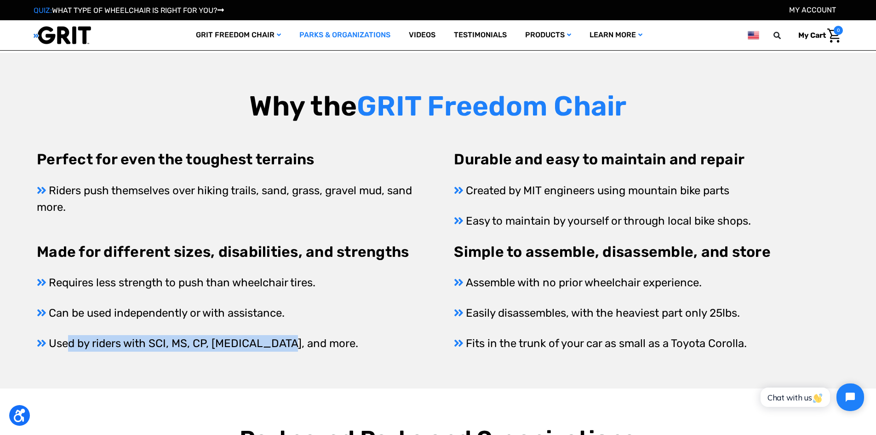
drag, startPoint x: 68, startPoint y: 348, endPoint x: 274, endPoint y: 380, distance: 208.5
click at [274, 380] on div "Why the GRIT Freedom Chair Perfect for even the toughest terrains Riders push t…" at bounding box center [438, 220] width 876 height 335
click at [411, 358] on div "Why the GRIT Freedom Chair Perfect for even the toughest terrains Riders push t…" at bounding box center [438, 220] width 876 height 335
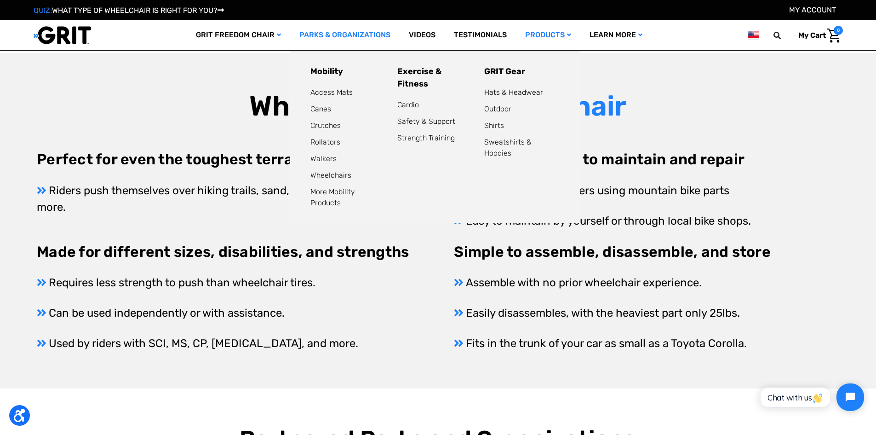
click at [561, 37] on link "Products" at bounding box center [548, 35] width 64 height 30
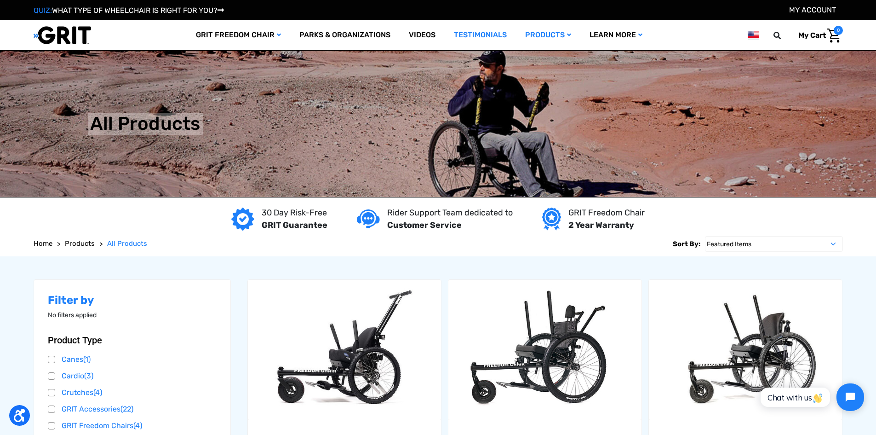
click at [480, 32] on link "Testimonials" at bounding box center [480, 35] width 71 height 30
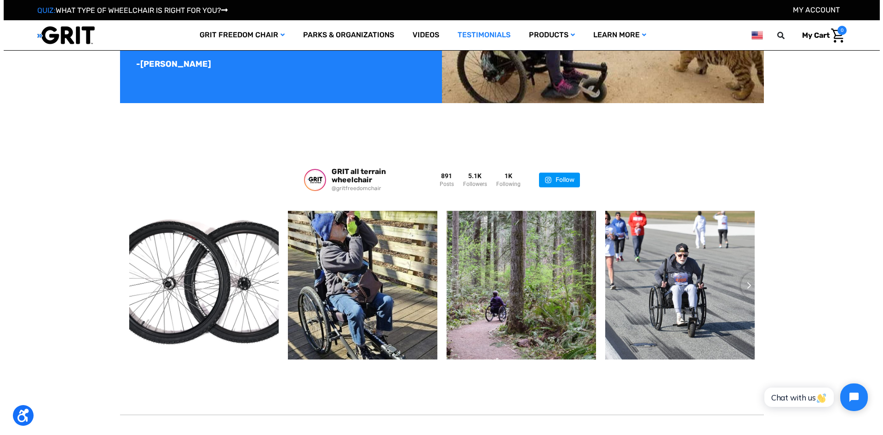
scroll to position [1426, 0]
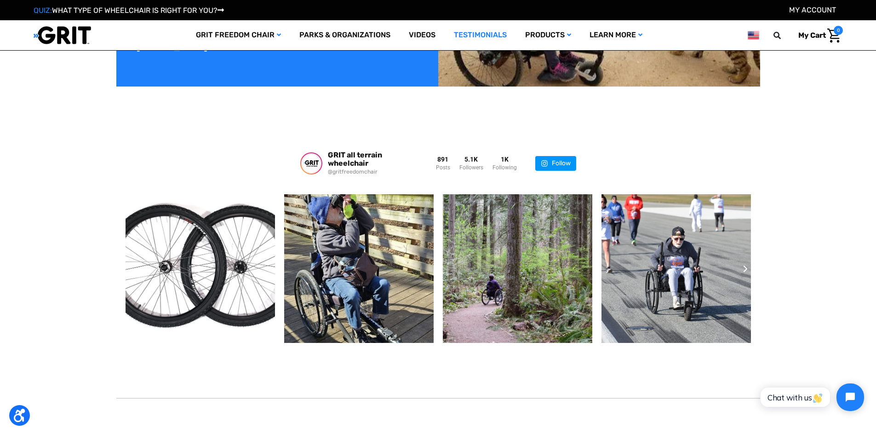
click at [745, 268] on icon "Next slide" at bounding box center [745, 268] width 4 height 6
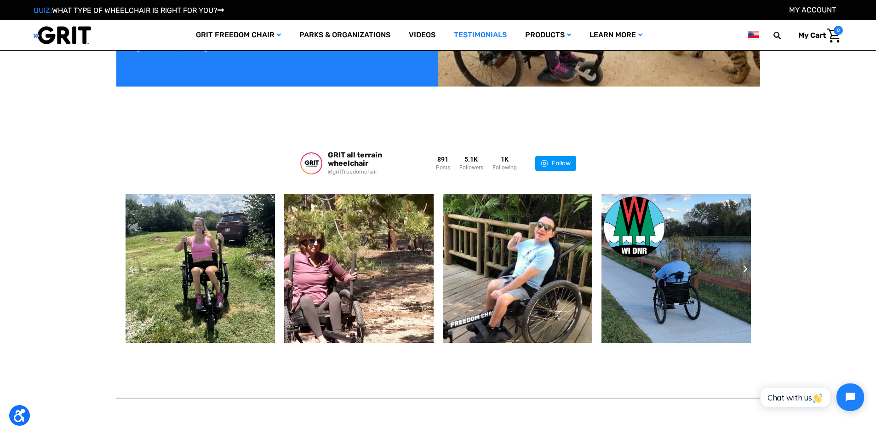
click at [745, 268] on icon "Next slide" at bounding box center [745, 268] width 4 height 6
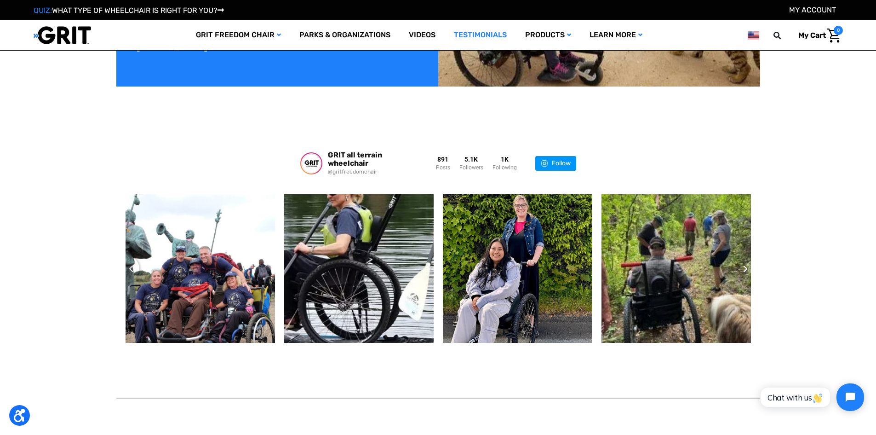
click at [745, 268] on icon "Next slide" at bounding box center [745, 268] width 4 height 6
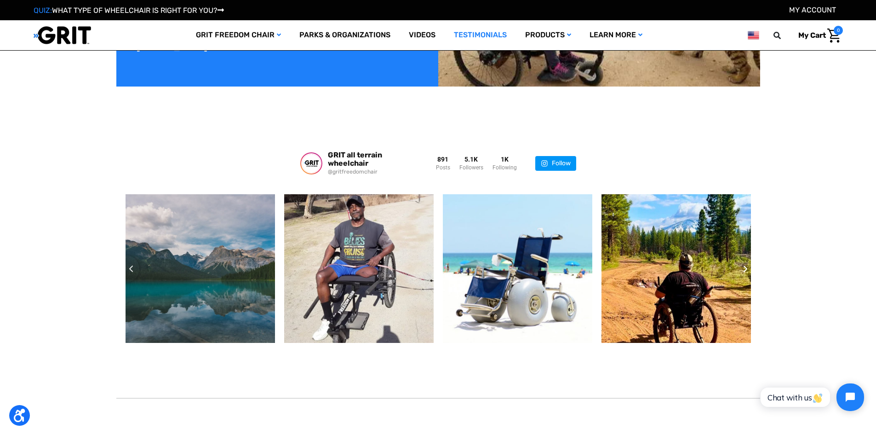
click at [745, 268] on icon "Next slide" at bounding box center [745, 268] width 4 height 6
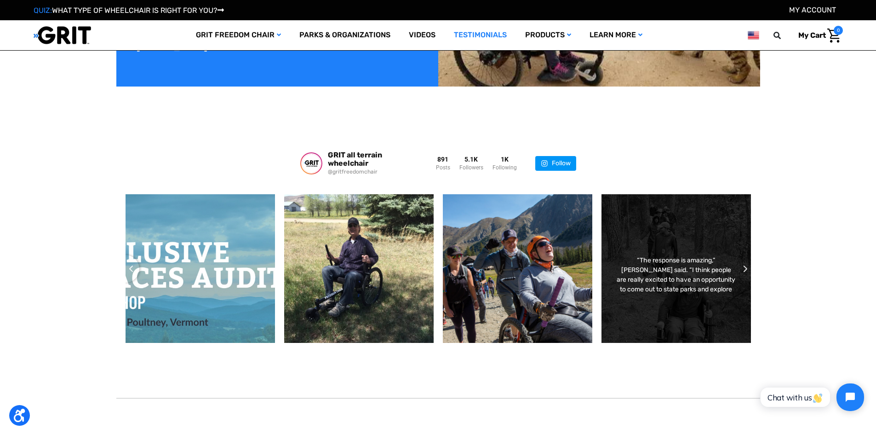
click at [705, 280] on div "“The response is amazing,” Richter said. “I think people are really excited to …" at bounding box center [676, 274] width 120 height 39
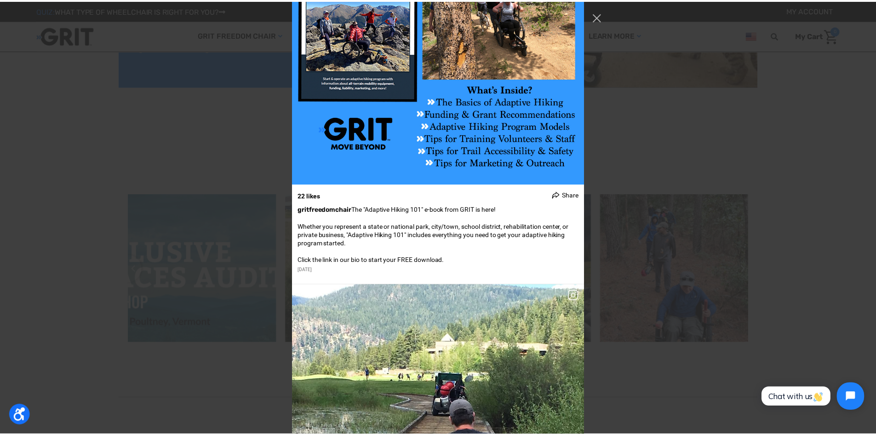
scroll to position [18630, 0]
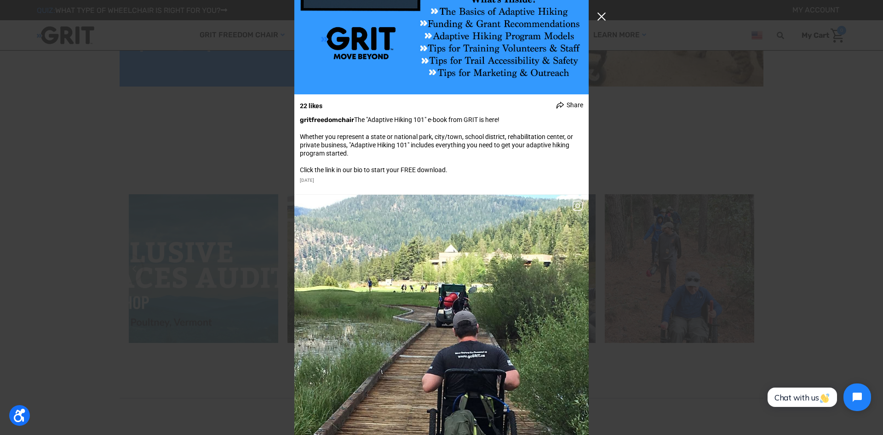
click at [601, 16] on button "Close Instagram Feed Popup" at bounding box center [601, 16] width 15 height 15
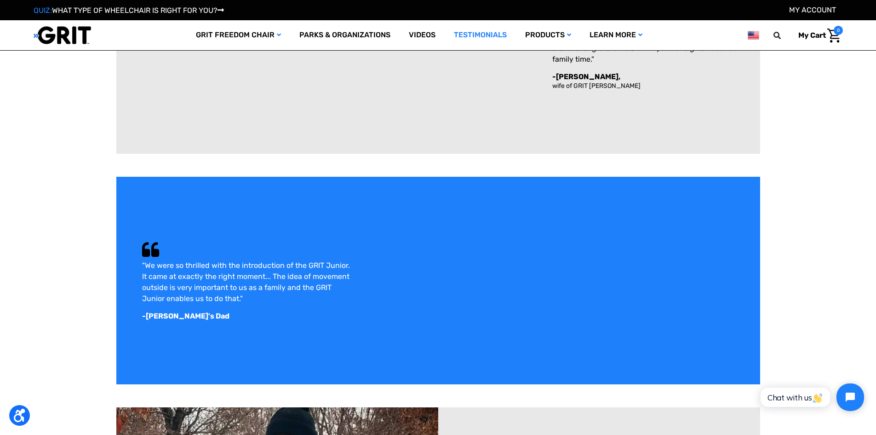
scroll to position [0, 0]
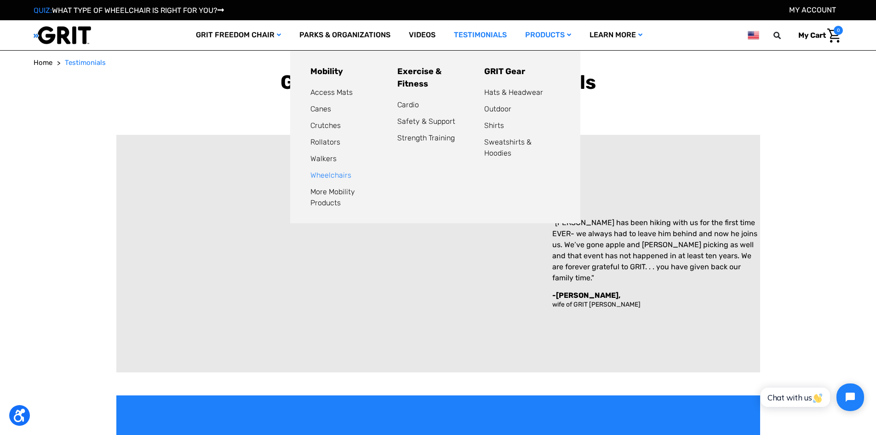
click at [333, 175] on link "Wheelchairs" at bounding box center [330, 175] width 41 height 9
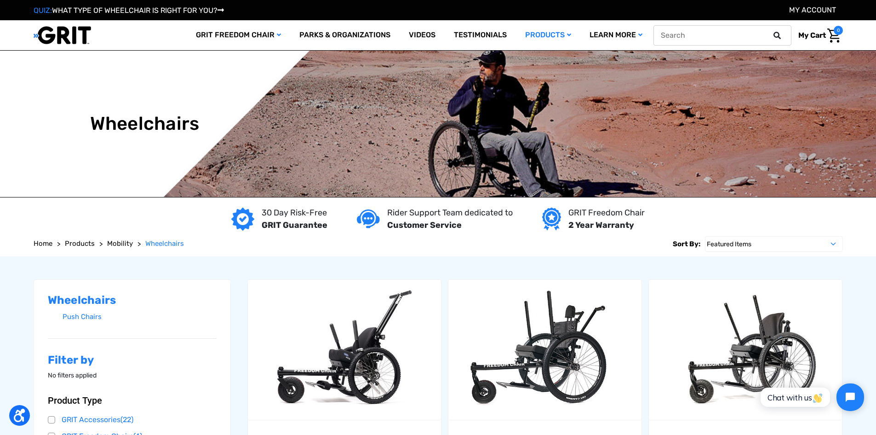
click at [714, 37] on input "text" at bounding box center [722, 35] width 138 height 20
type input "hard case"
click at [771, 31] on button at bounding box center [780, 35] width 18 height 8
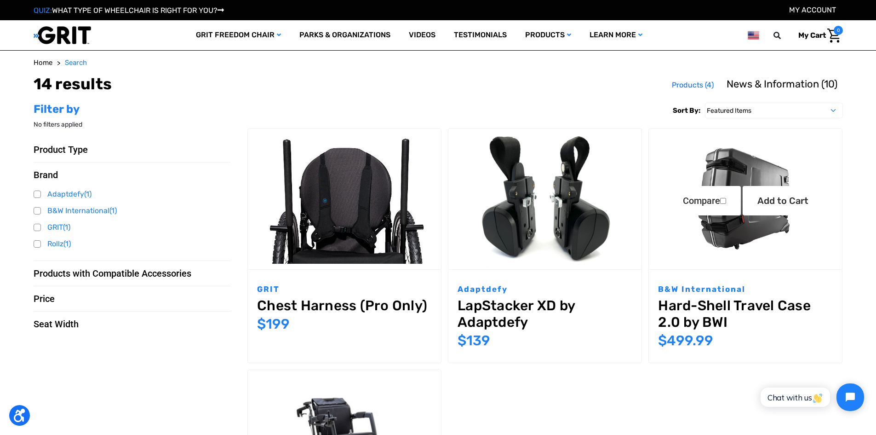
click at [710, 315] on link "Hard-Shell Travel Case 2.0 by BWI" at bounding box center [745, 313] width 175 height 33
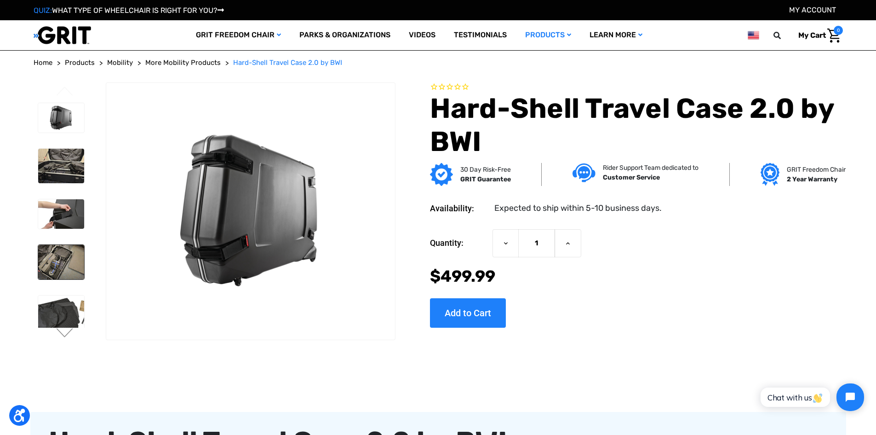
click at [71, 263] on img at bounding box center [61, 262] width 46 height 34
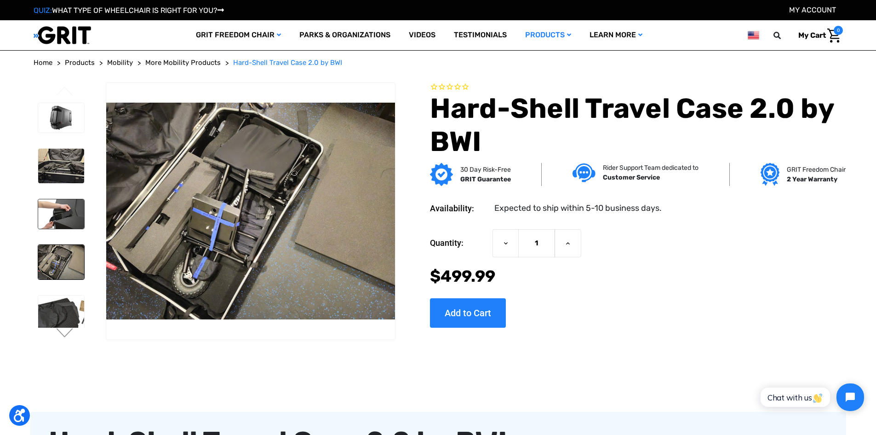
click at [46, 218] on img at bounding box center [61, 213] width 46 height 29
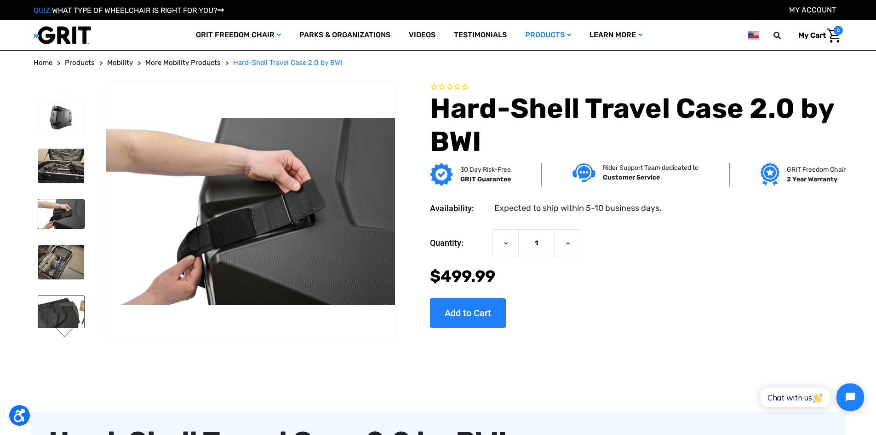
click at [69, 311] on img at bounding box center [61, 322] width 46 height 54
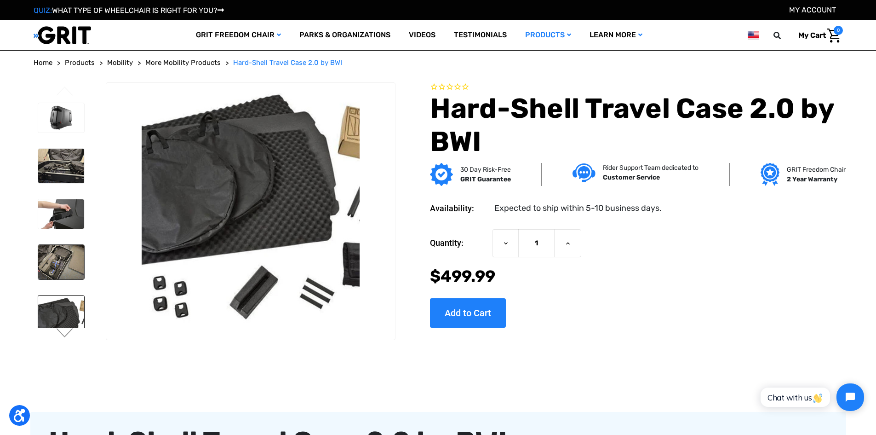
click at [56, 268] on img at bounding box center [61, 262] width 46 height 34
